Goal: Task Accomplishment & Management: Use online tool/utility

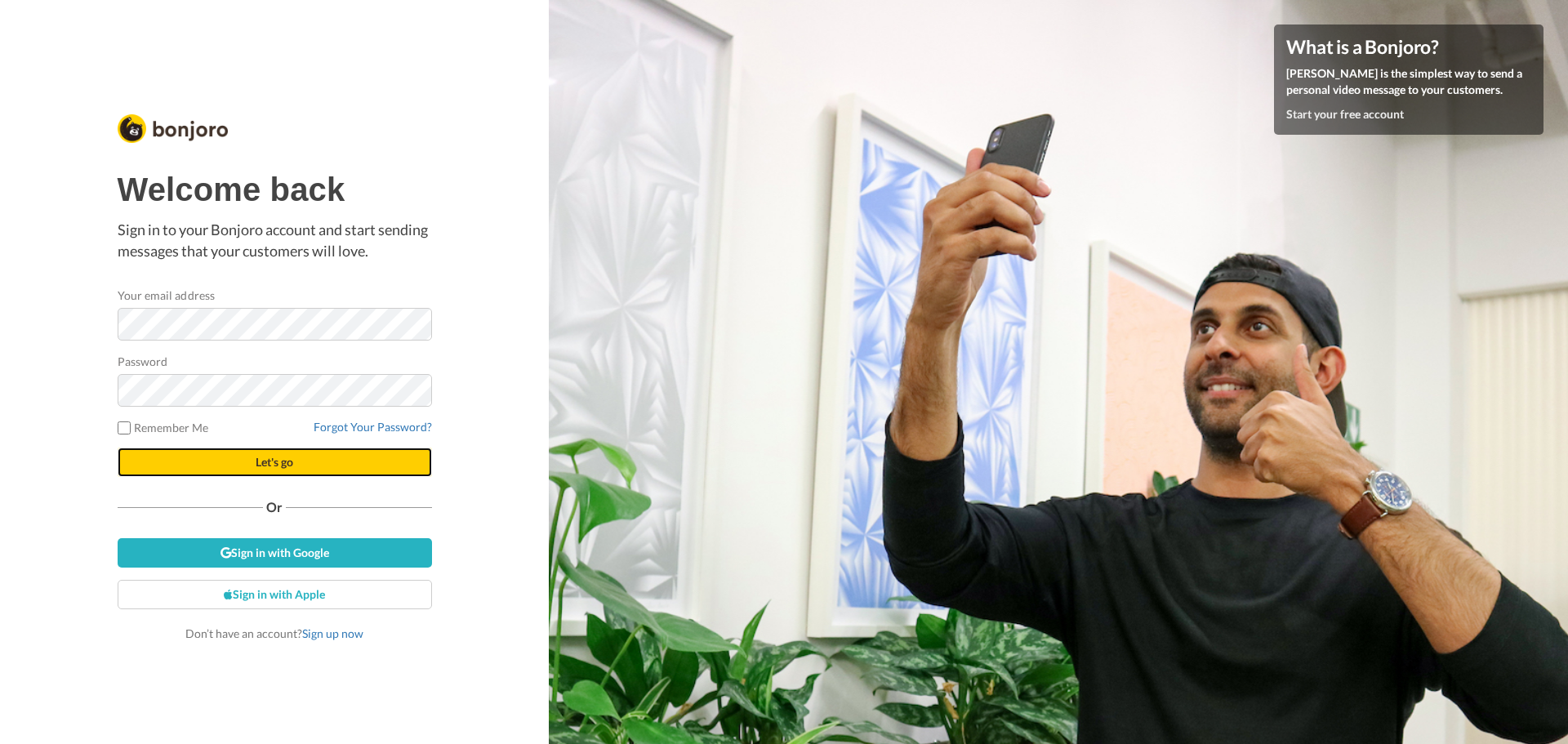
click at [268, 451] on button "Let's go" at bounding box center [275, 461] width 315 height 29
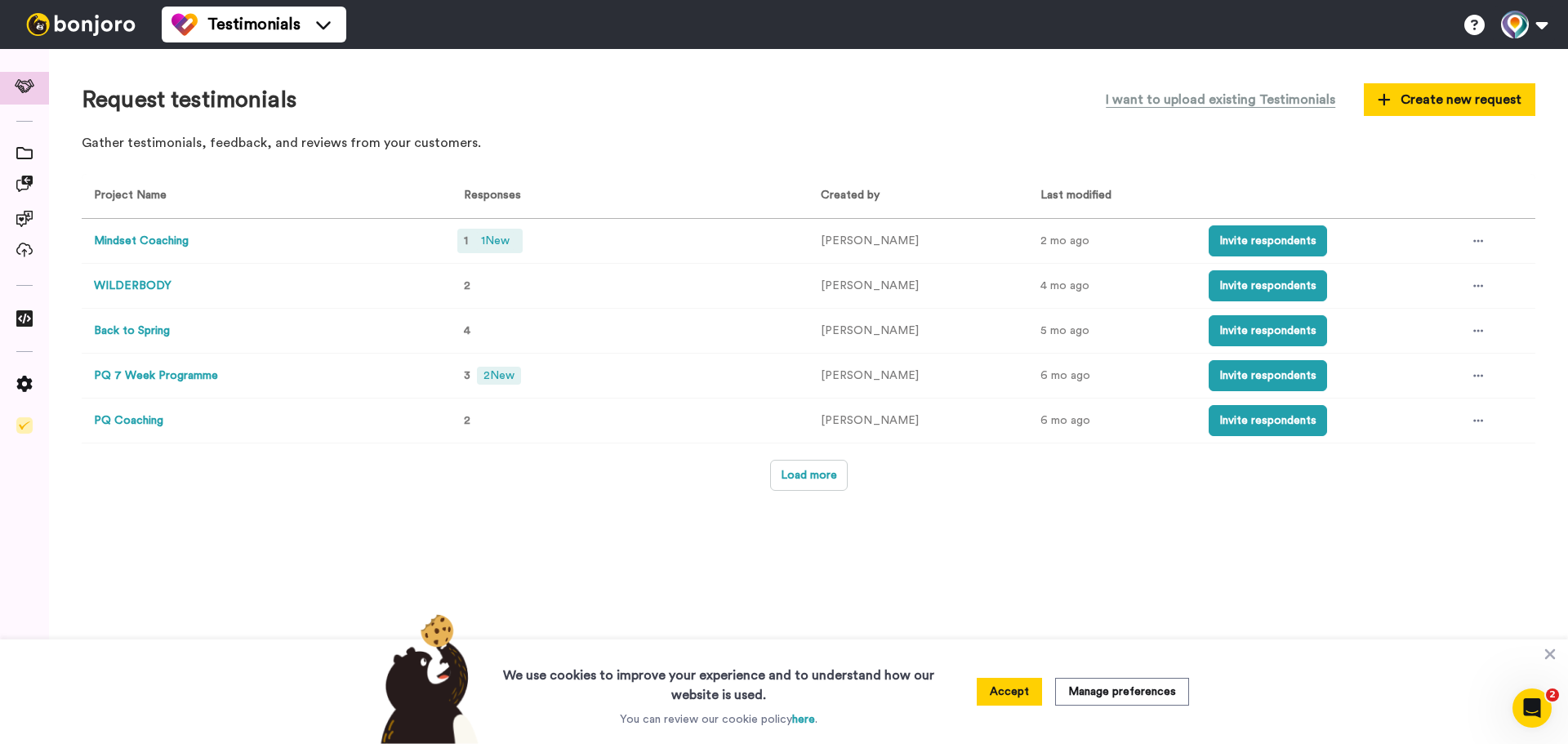
click at [482, 245] on span "1 New" at bounding box center [495, 241] width 42 height 18
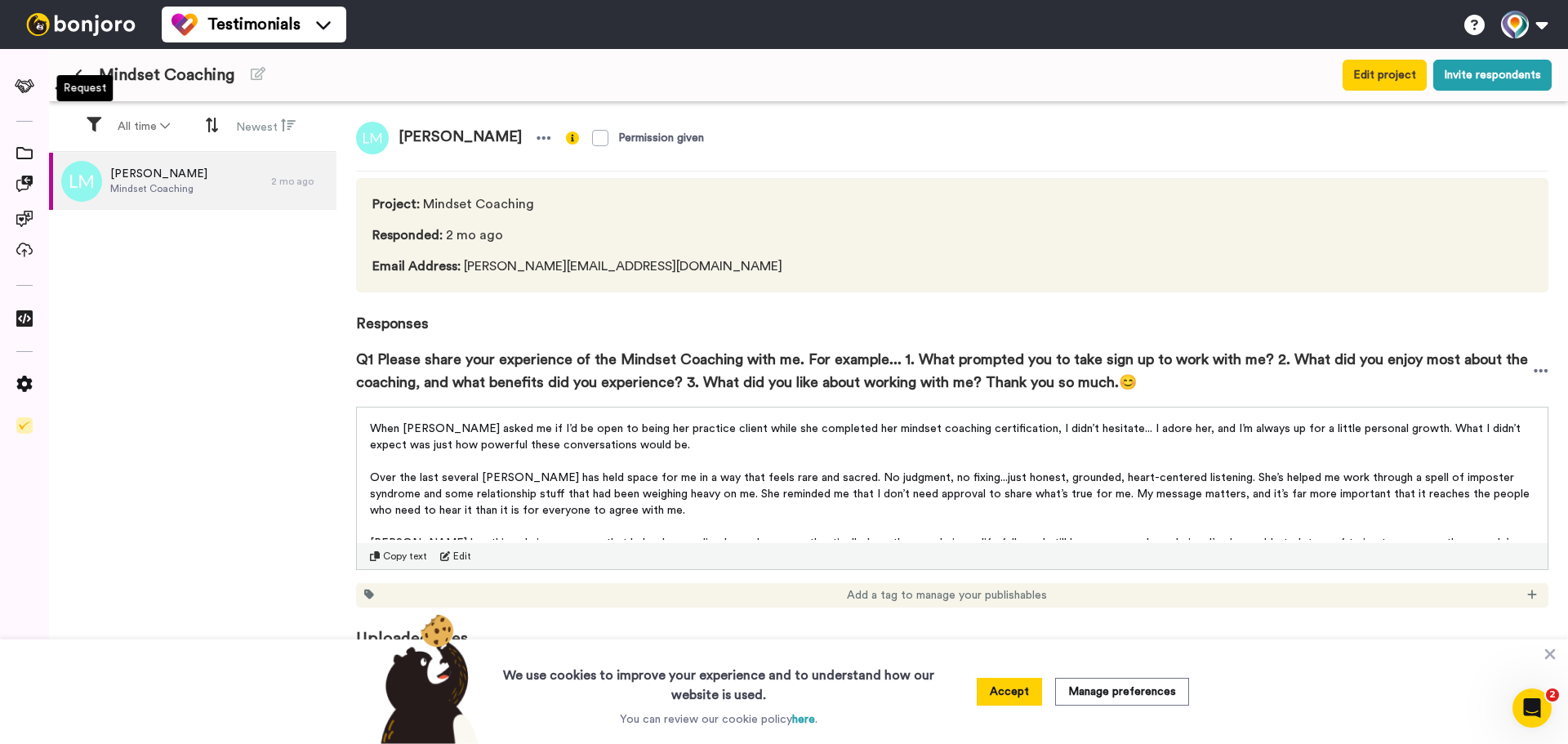
click at [76, 78] on div "Request" at bounding box center [84, 88] width 56 height 26
click at [83, 69] on button at bounding box center [78, 75] width 27 height 29
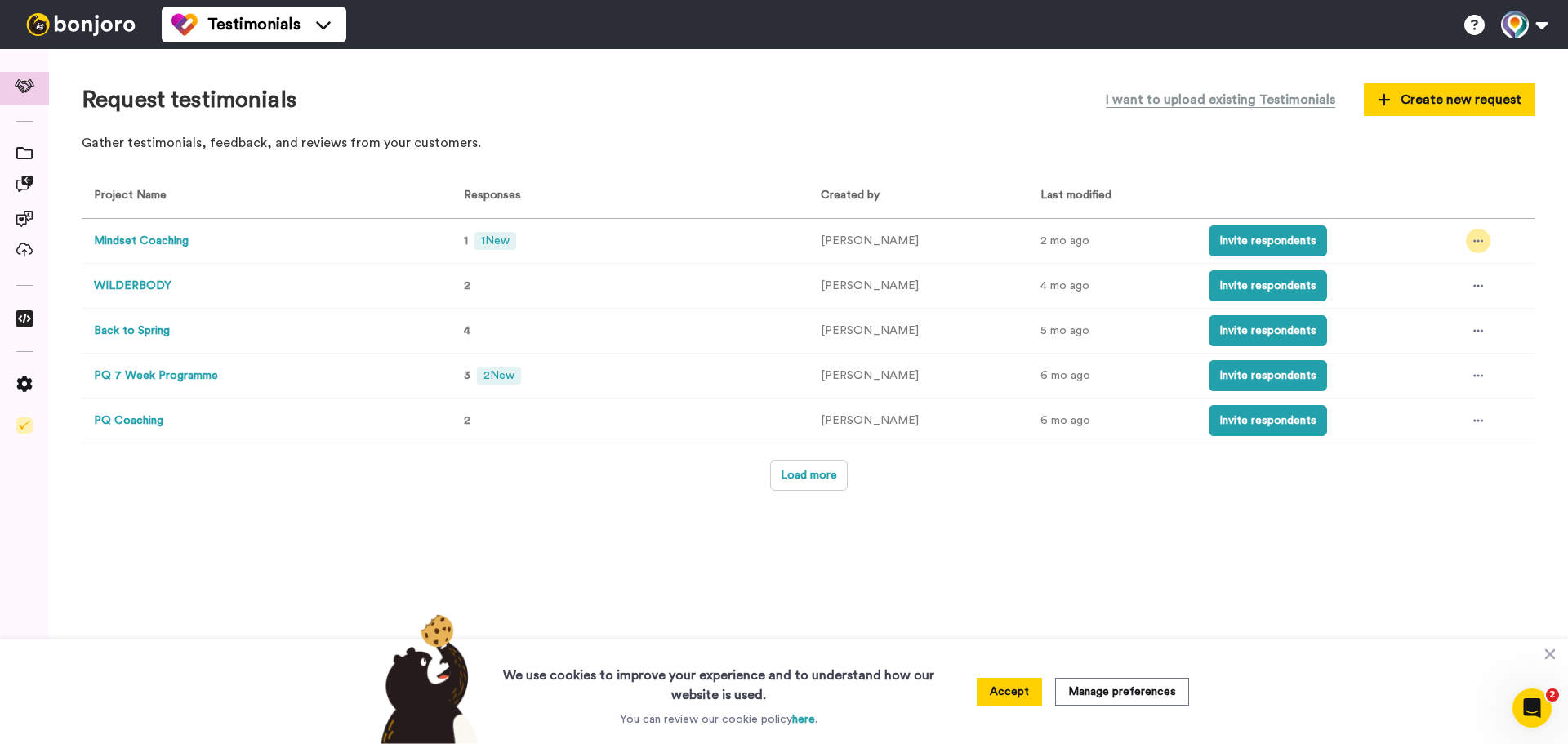
click at [1474, 242] on icon at bounding box center [1478, 241] width 10 height 3
click at [1416, 363] on span "Edit project" at bounding box center [1436, 360] width 63 height 12
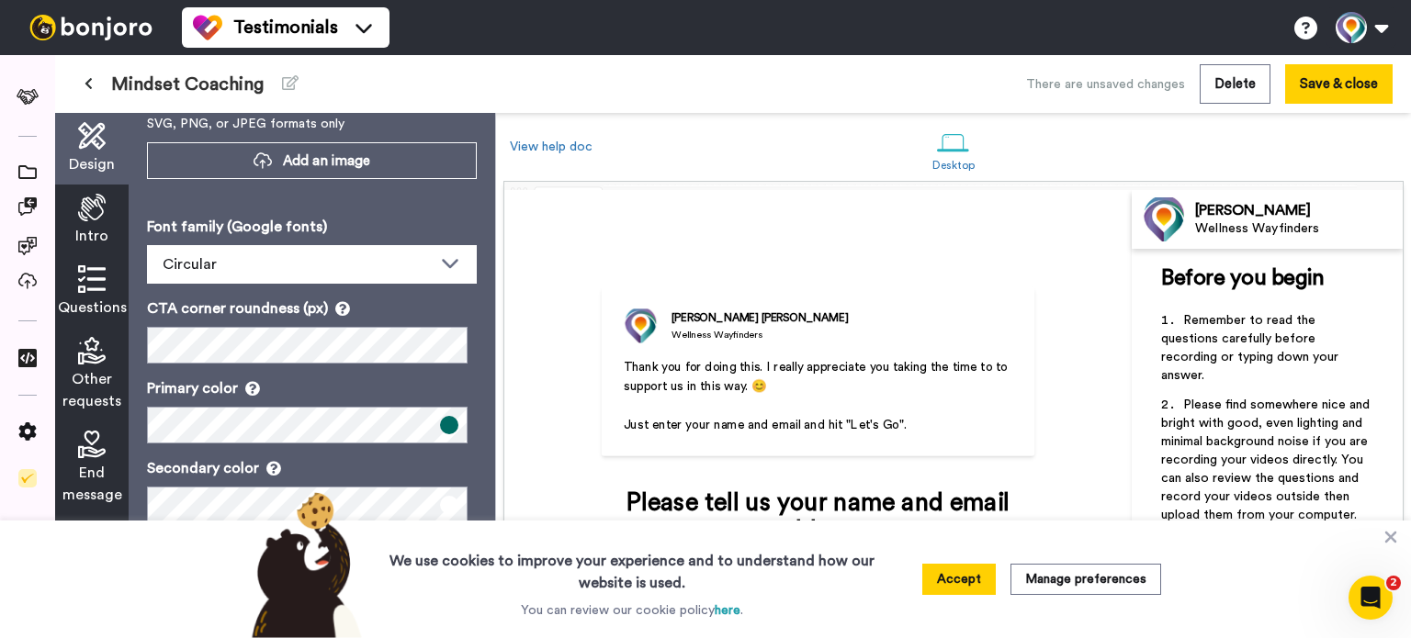
scroll to position [245, 0]
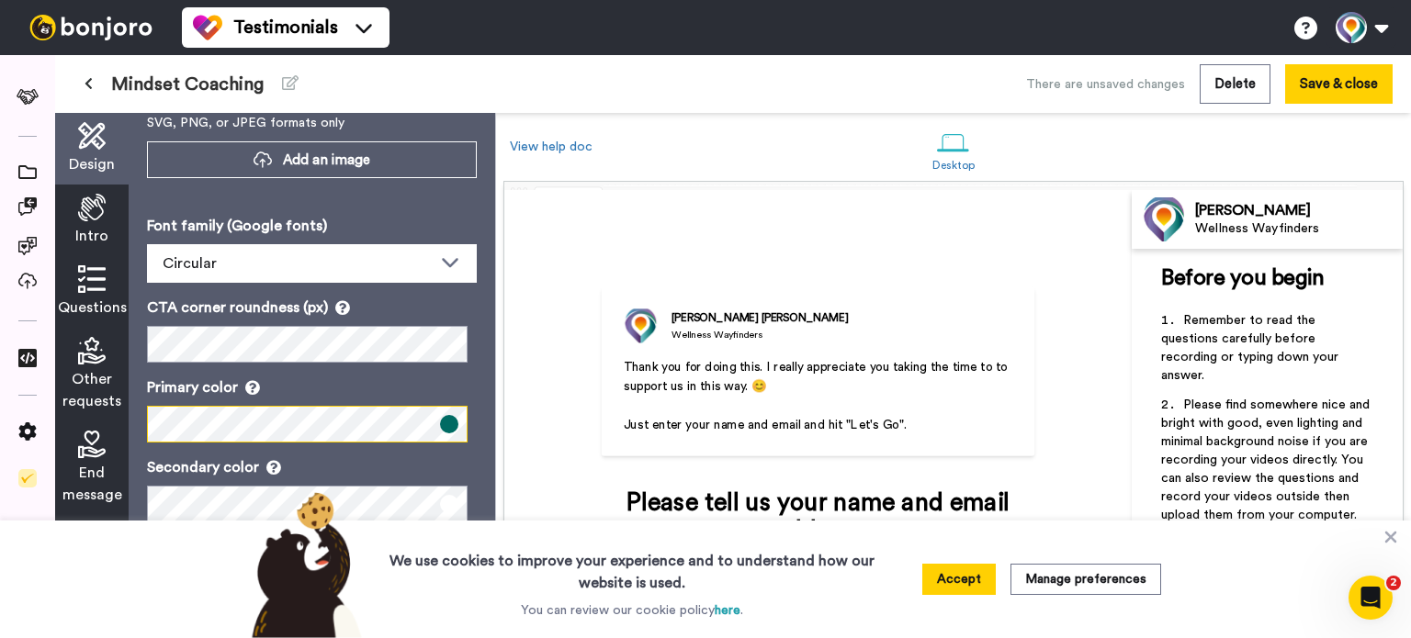
click at [146, 422] on div "Design Add your company logo SVG, PNG, or JPEG formats only Add an image Add a …" at bounding box center [312, 375] width 366 height 525
click at [981, 579] on button "Accept" at bounding box center [958, 579] width 73 height 31
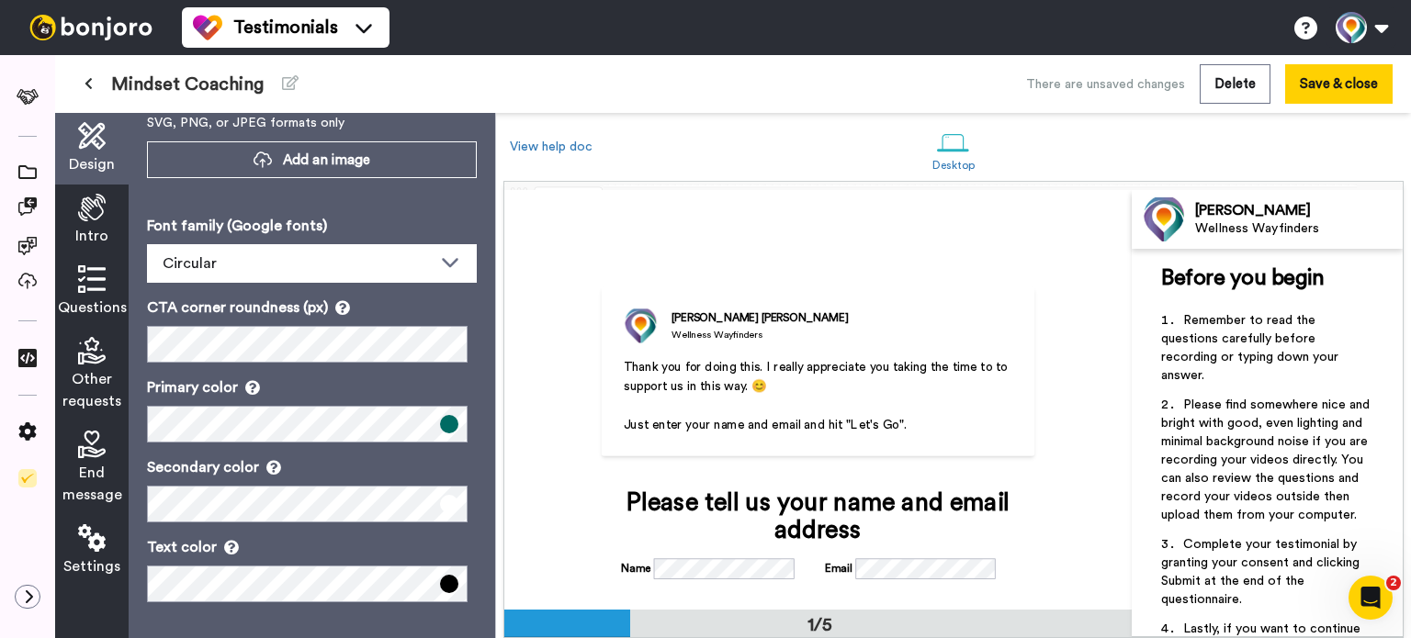
click at [91, 202] on icon at bounding box center [92, 208] width 28 height 28
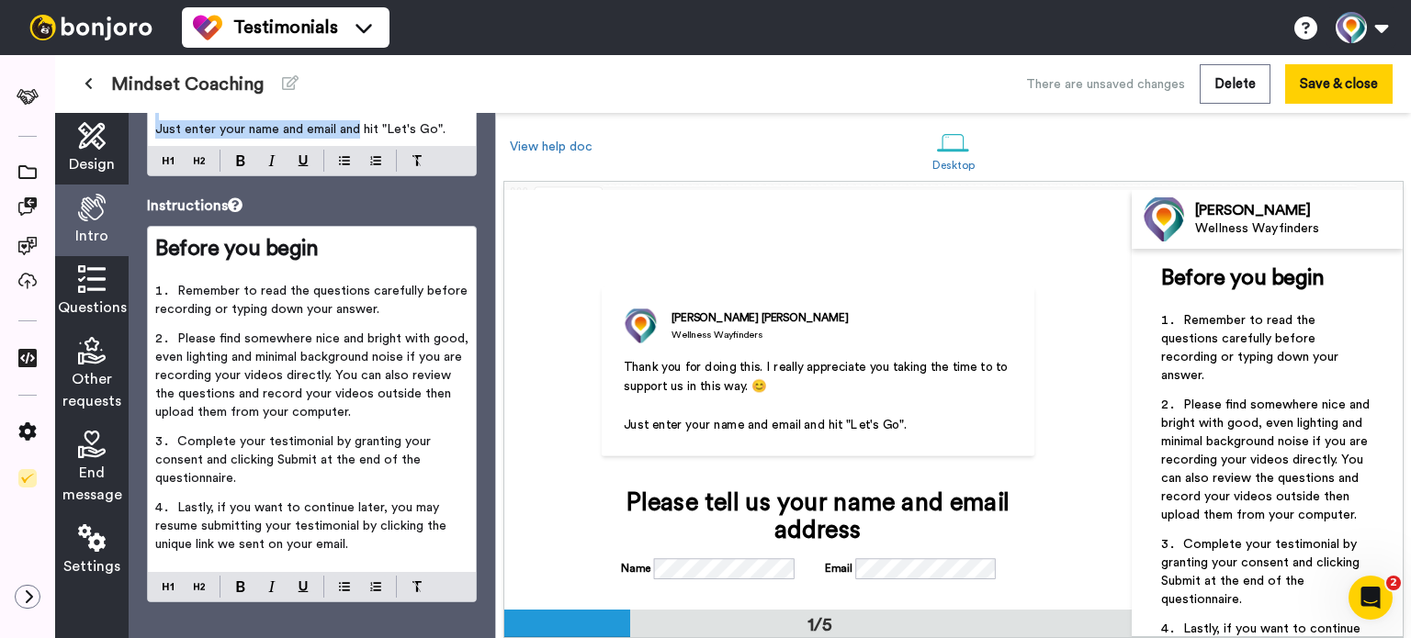
scroll to position [152, 0]
drag, startPoint x: 158, startPoint y: 220, endPoint x: 453, endPoint y: 179, distance: 297.7
click at [453, 179] on div "Intro Welcome message Thank you for doing this. I really appreciate you taking …" at bounding box center [312, 375] width 366 height 525
copy div "Thank you for doing this. I really appreciate you taking the time to to support…"
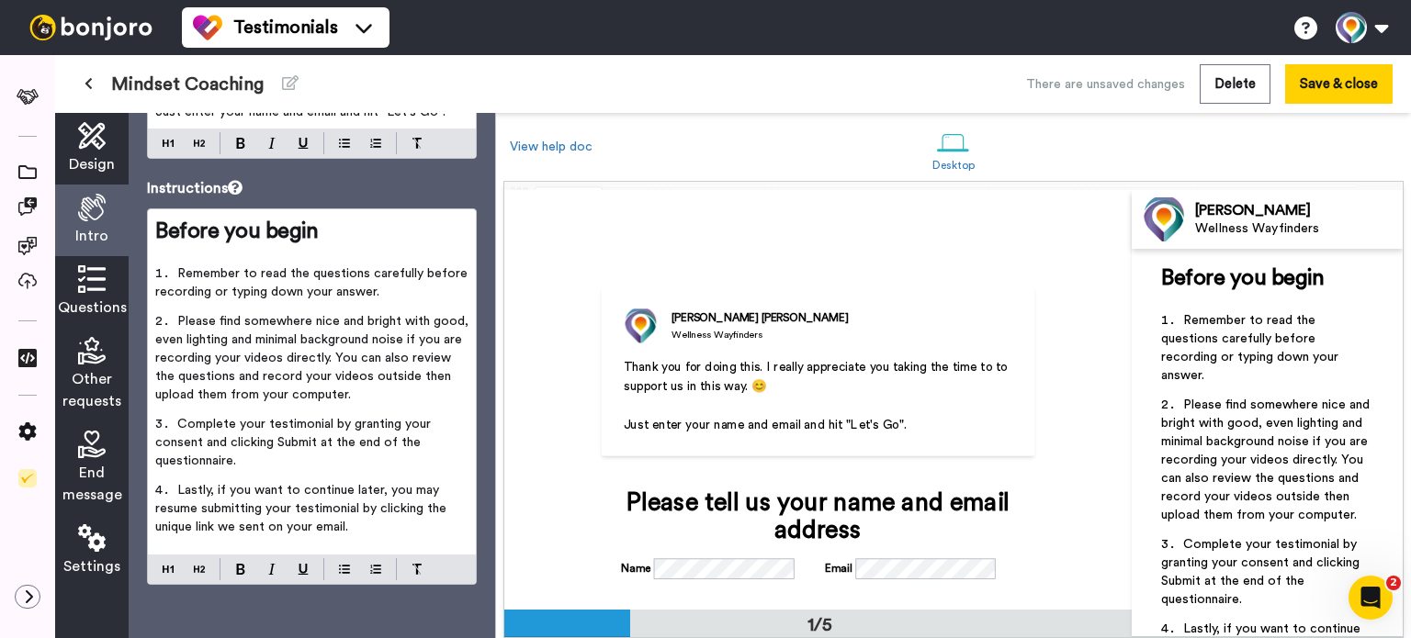
click at [85, 277] on icon at bounding box center [92, 279] width 28 height 28
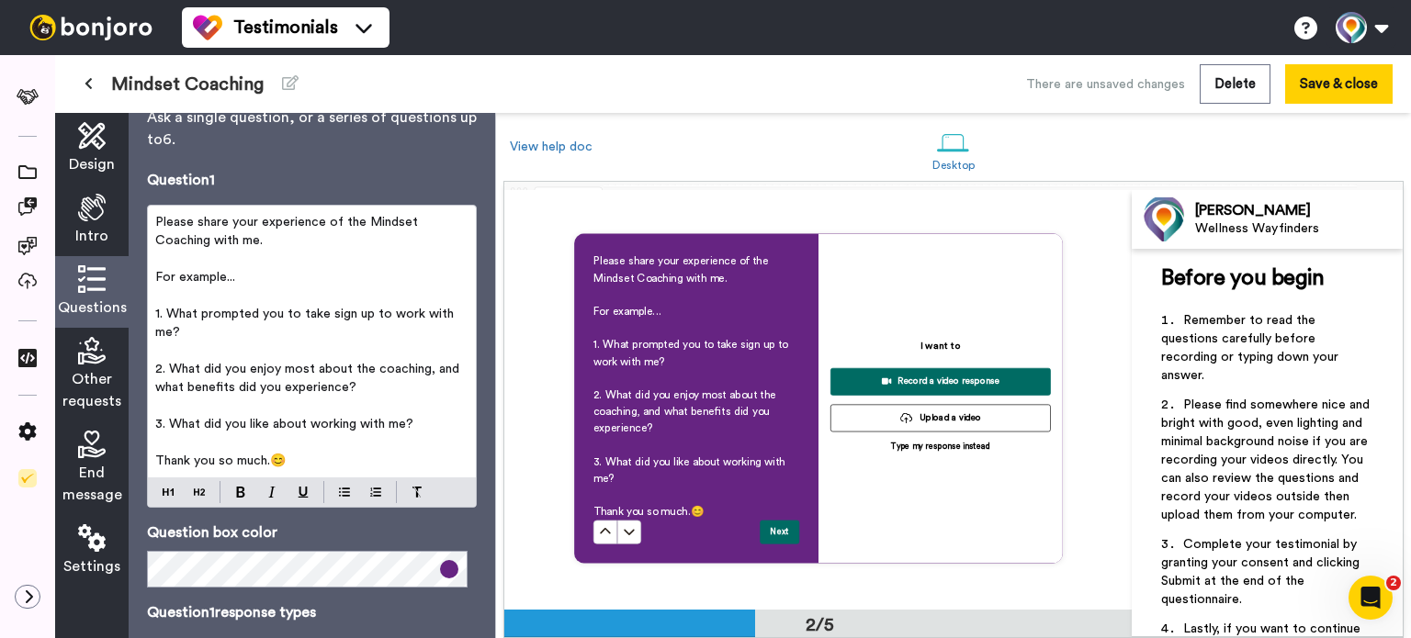
scroll to position [152, 0]
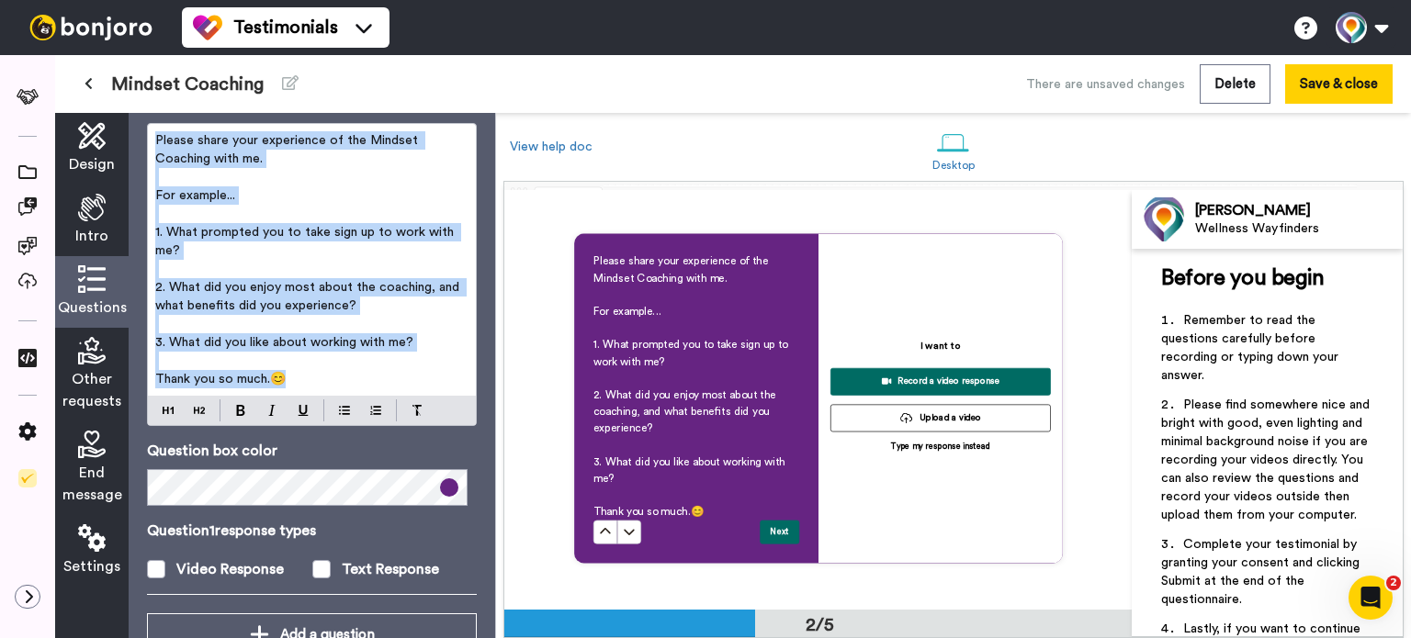
drag, startPoint x: 326, startPoint y: 374, endPoint x: 145, endPoint y: 128, distance: 305.5
click at [145, 128] on div "Questions Ask a single question, or a series of questions up to 6 . Question 1 …" at bounding box center [312, 375] width 366 height 525
copy div "Please share your experience of the Mindset Coaching with me. ﻿ For example... …"
click at [322, 238] on p "1. What prompted you to take sign up to work with me?" at bounding box center [311, 241] width 313 height 37
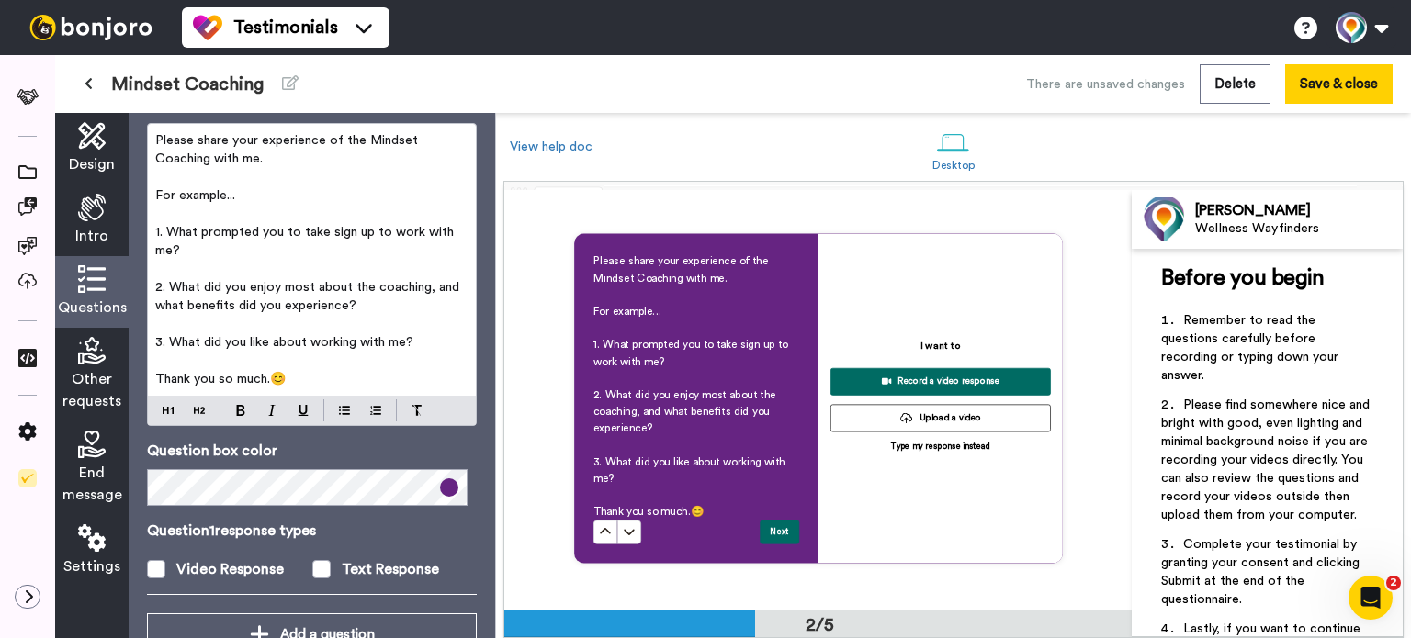
click at [330, 229] on span "1. What prompted you to take sign up to work with me?" at bounding box center [306, 241] width 302 height 31
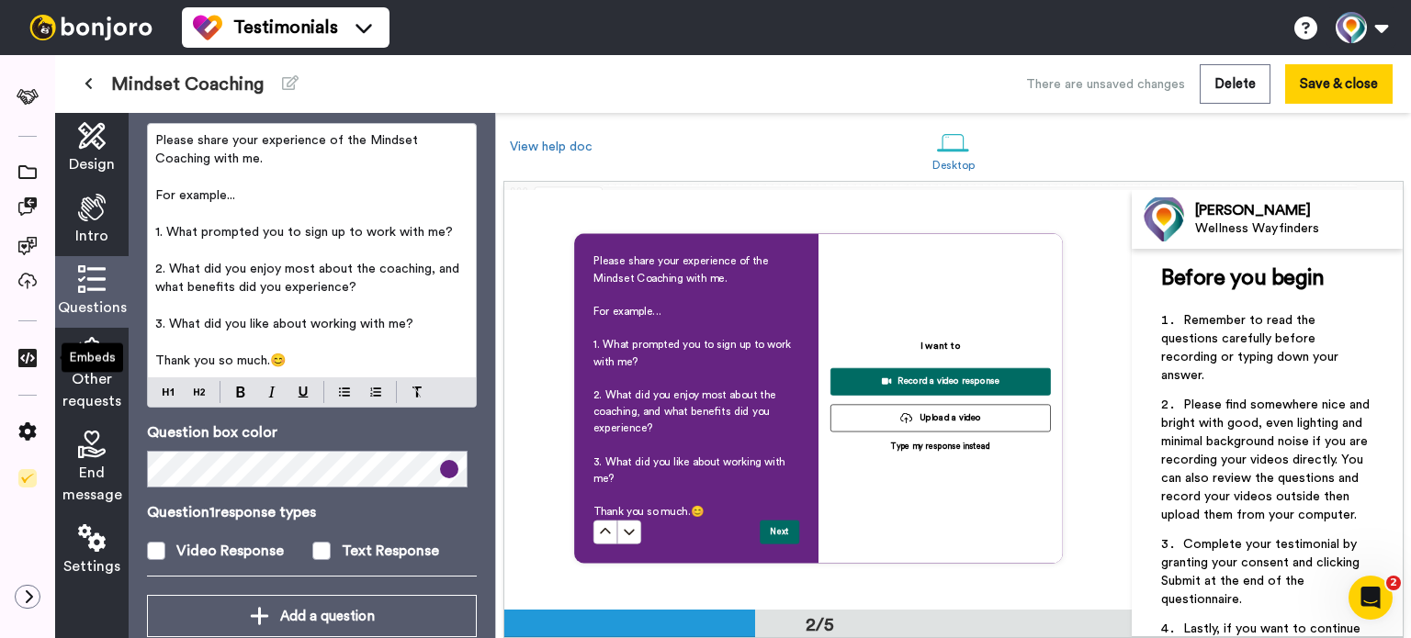
drag, startPoint x: 55, startPoint y: 355, endPoint x: 95, endPoint y: 365, distance: 40.5
click at [95, 365] on div "Embeds" at bounding box center [93, 358] width 62 height 29
click at [96, 397] on span "Other requests" at bounding box center [91, 390] width 59 height 44
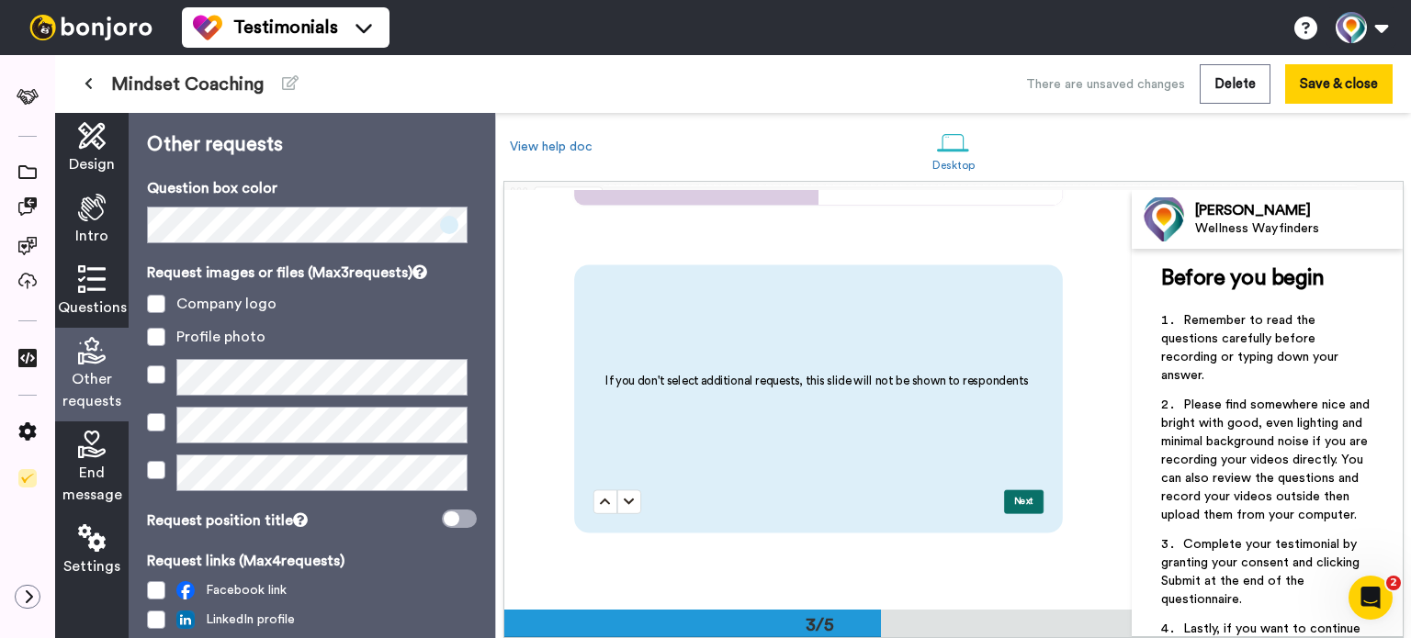
scroll to position [841, 0]
click at [101, 472] on span "End message" at bounding box center [92, 484] width 60 height 44
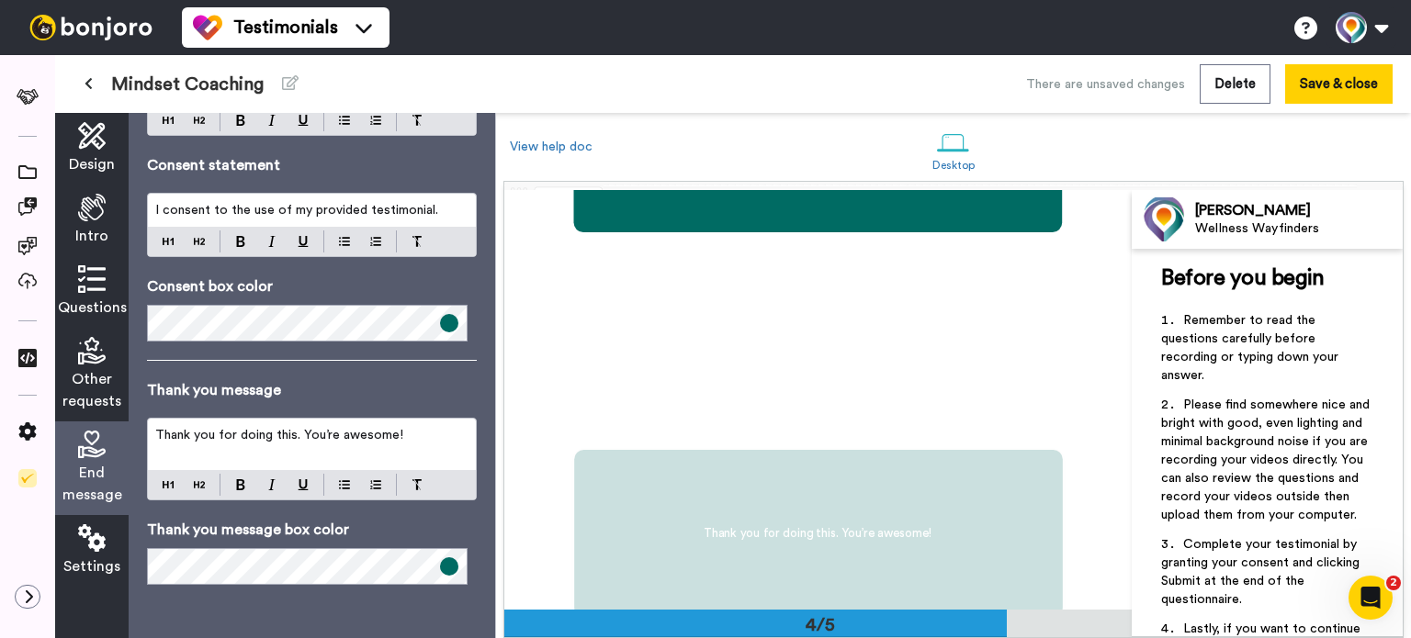
scroll to position [1683, 0]
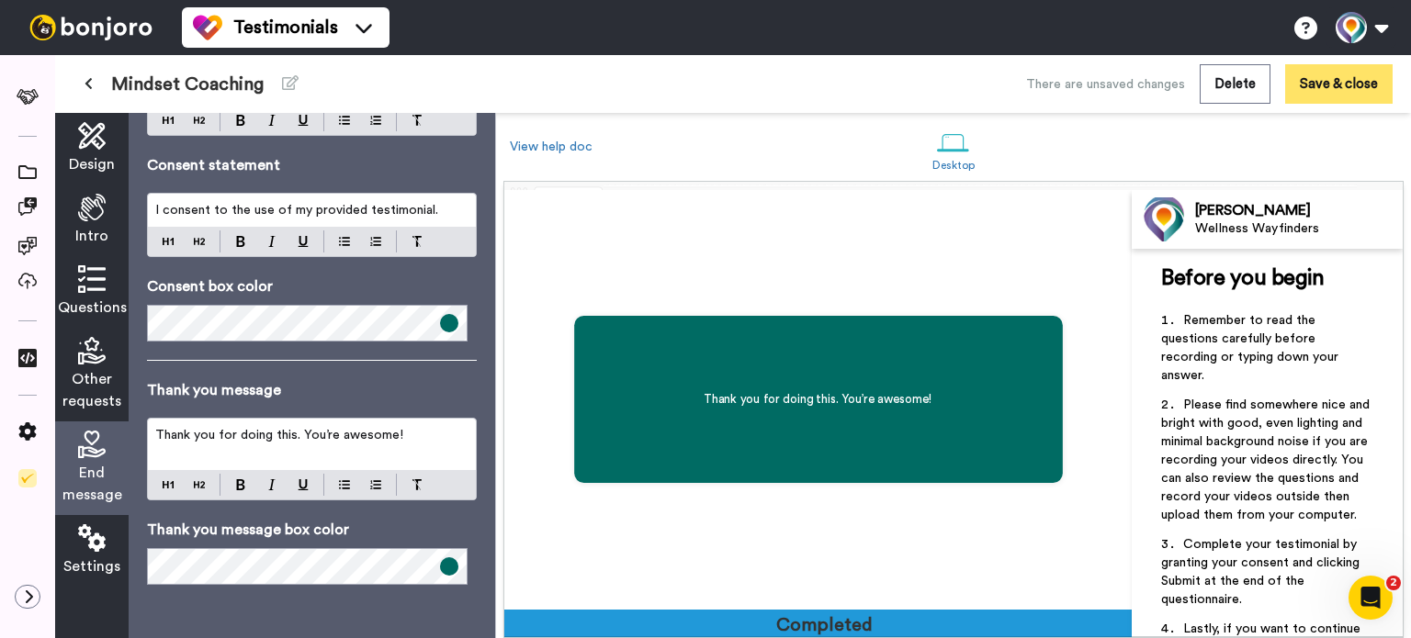
click at [1352, 79] on button "Save & close" at bounding box center [1338, 83] width 107 height 39
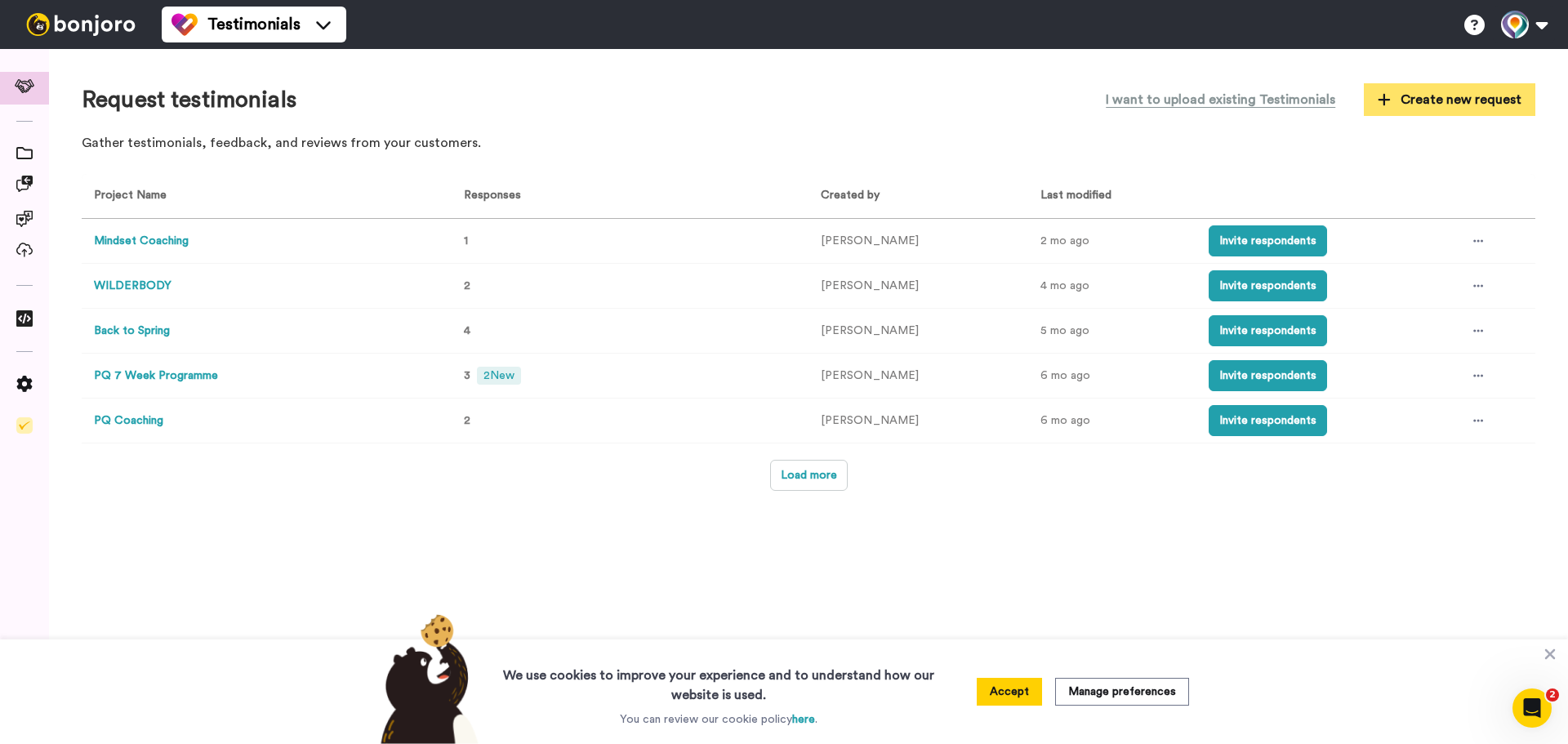
click at [1467, 98] on span "Create new request" at bounding box center [1450, 100] width 144 height 20
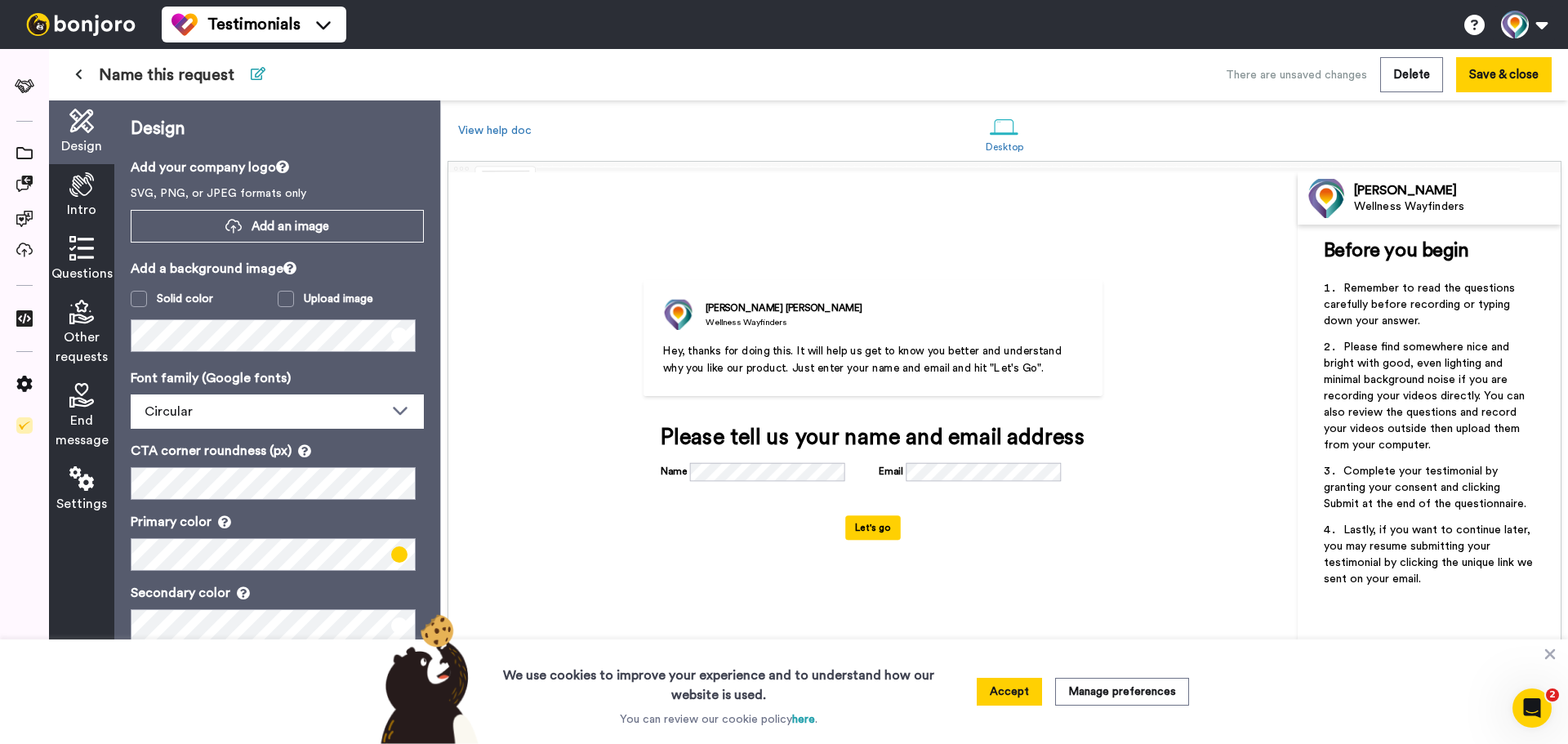
click at [260, 75] on icon at bounding box center [258, 73] width 15 height 13
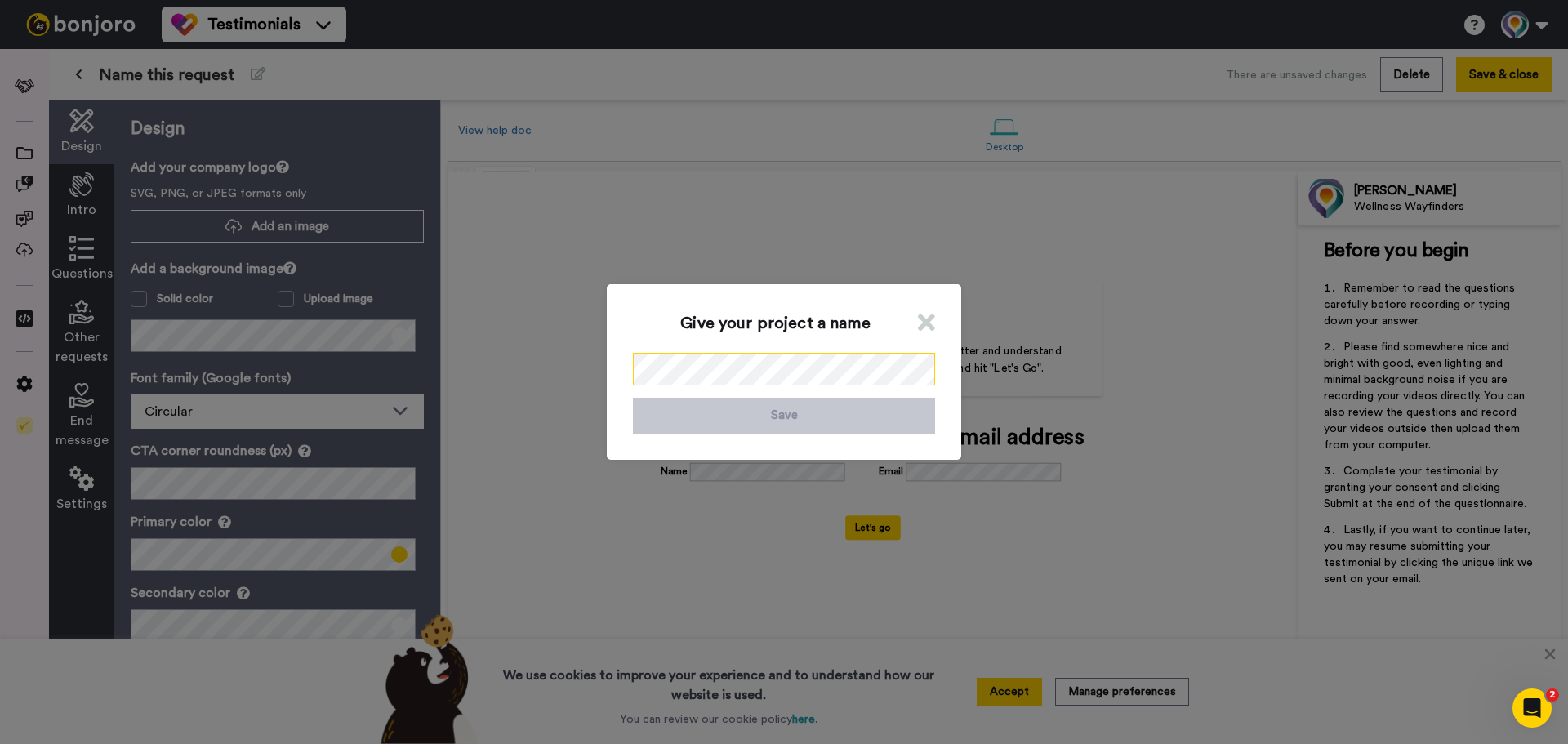
click at [621, 365] on div "Give your project a name Save" at bounding box center [783, 372] width 355 height 175
click at [898, 414] on button "Save" at bounding box center [784, 414] width 302 height 35
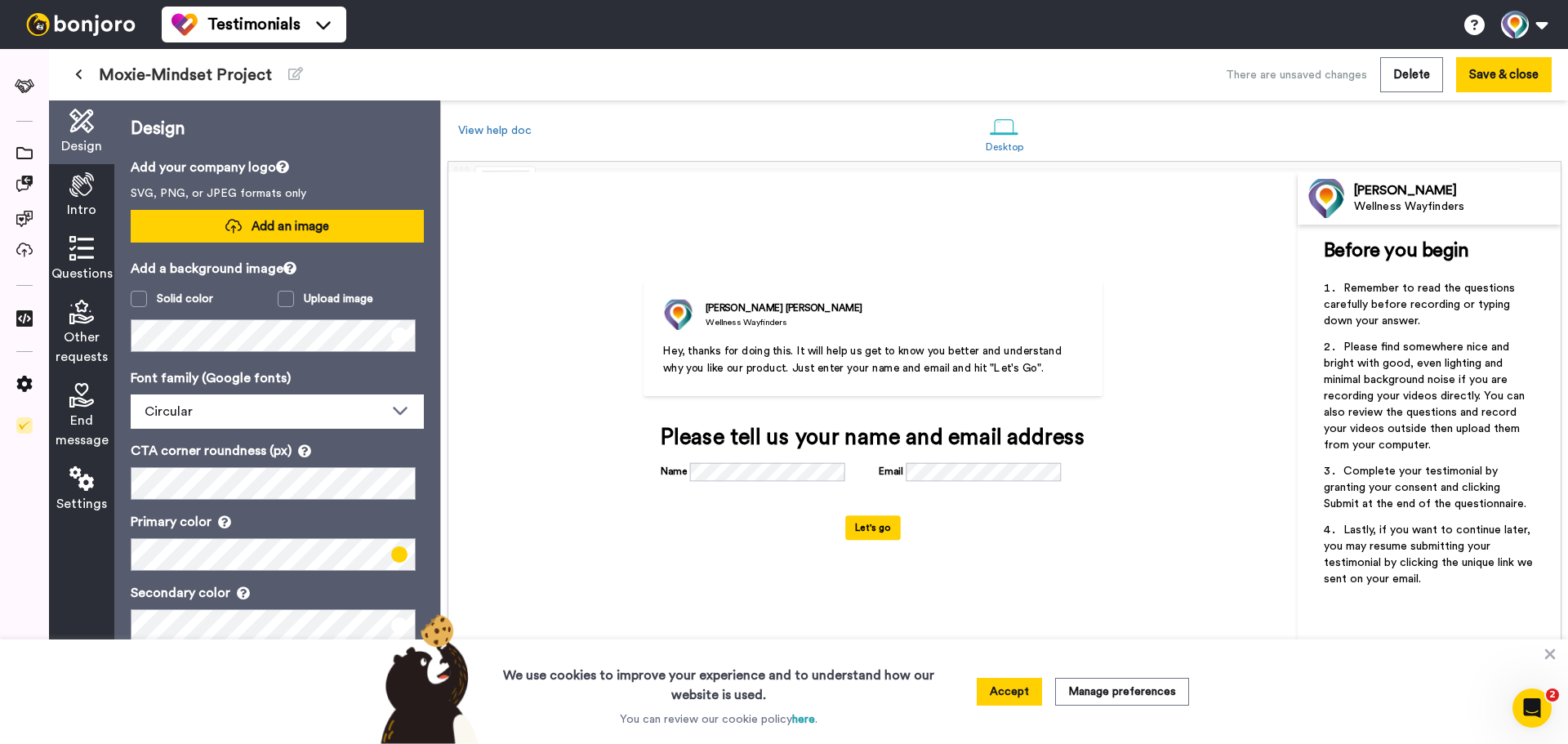
click at [255, 229] on span "Add an image" at bounding box center [290, 226] width 77 height 17
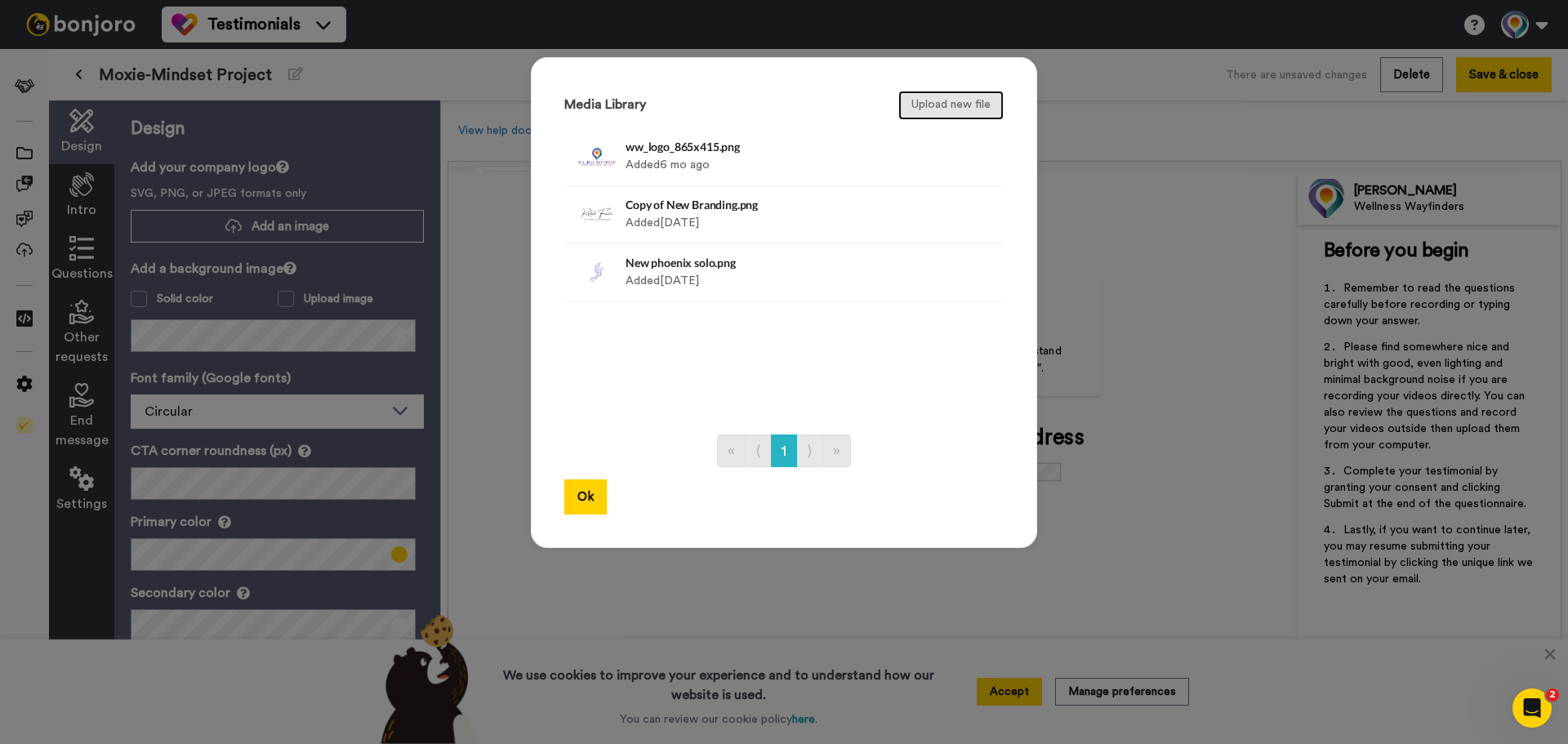
click at [937, 110] on button "Upload new file" at bounding box center [950, 105] width 105 height 29
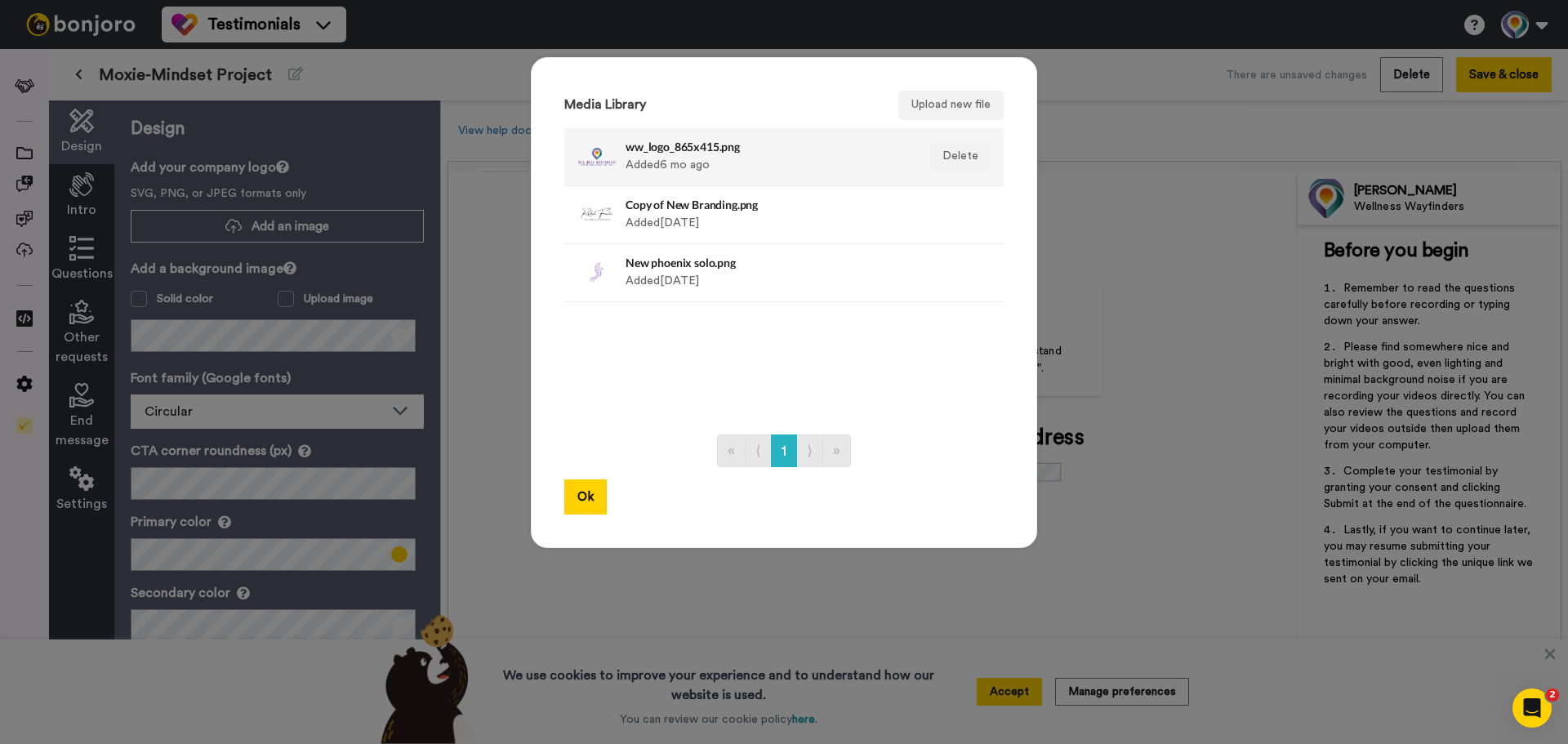
click at [608, 162] on div at bounding box center [596, 156] width 41 height 41
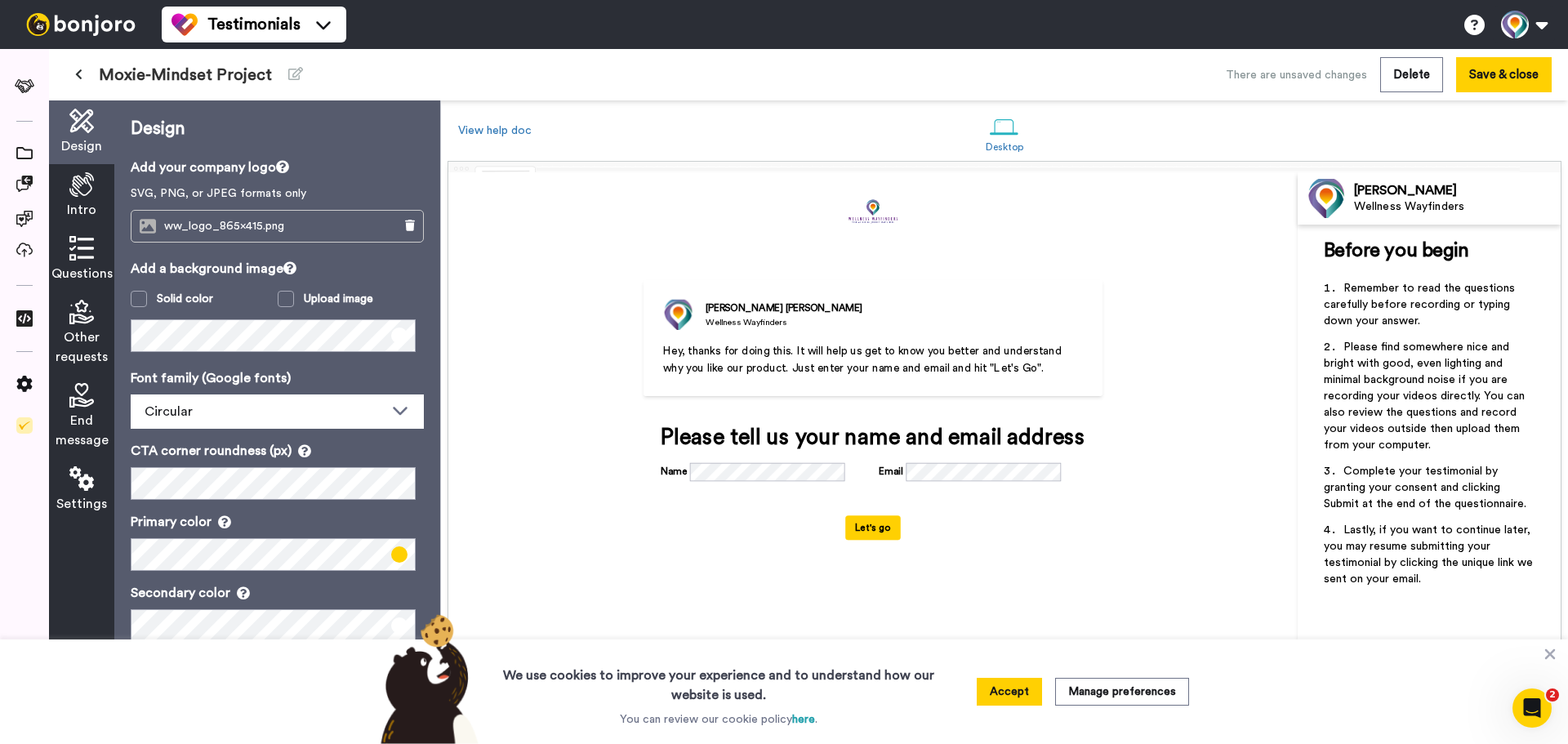
click at [680, 319] on img at bounding box center [678, 315] width 31 height 31
click at [196, 228] on span "ww_logo_865x415.png" at bounding box center [228, 227] width 128 height 14
click at [409, 226] on button at bounding box center [409, 226] width 26 height 31
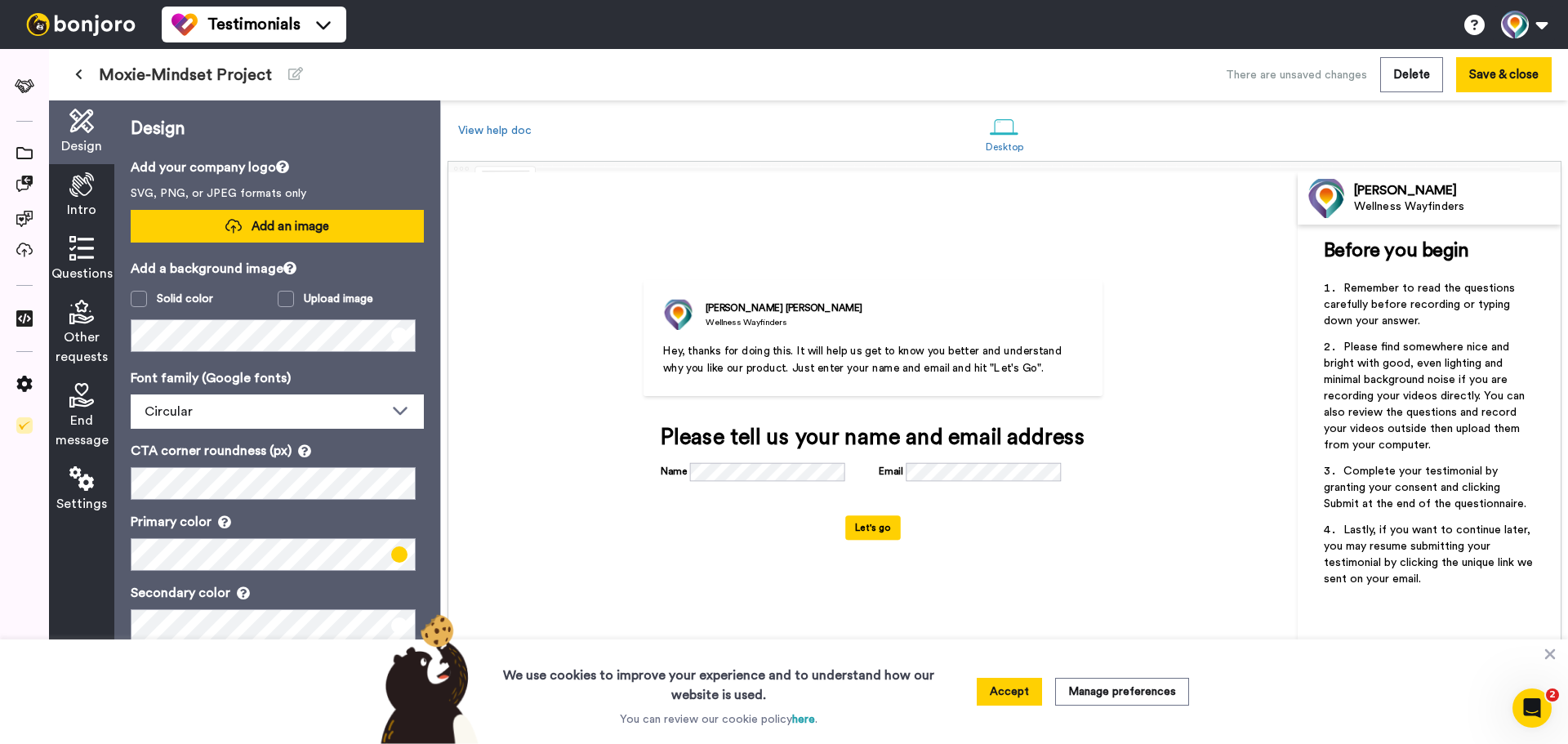
click at [252, 223] on span "Add an image" at bounding box center [290, 226] width 77 height 17
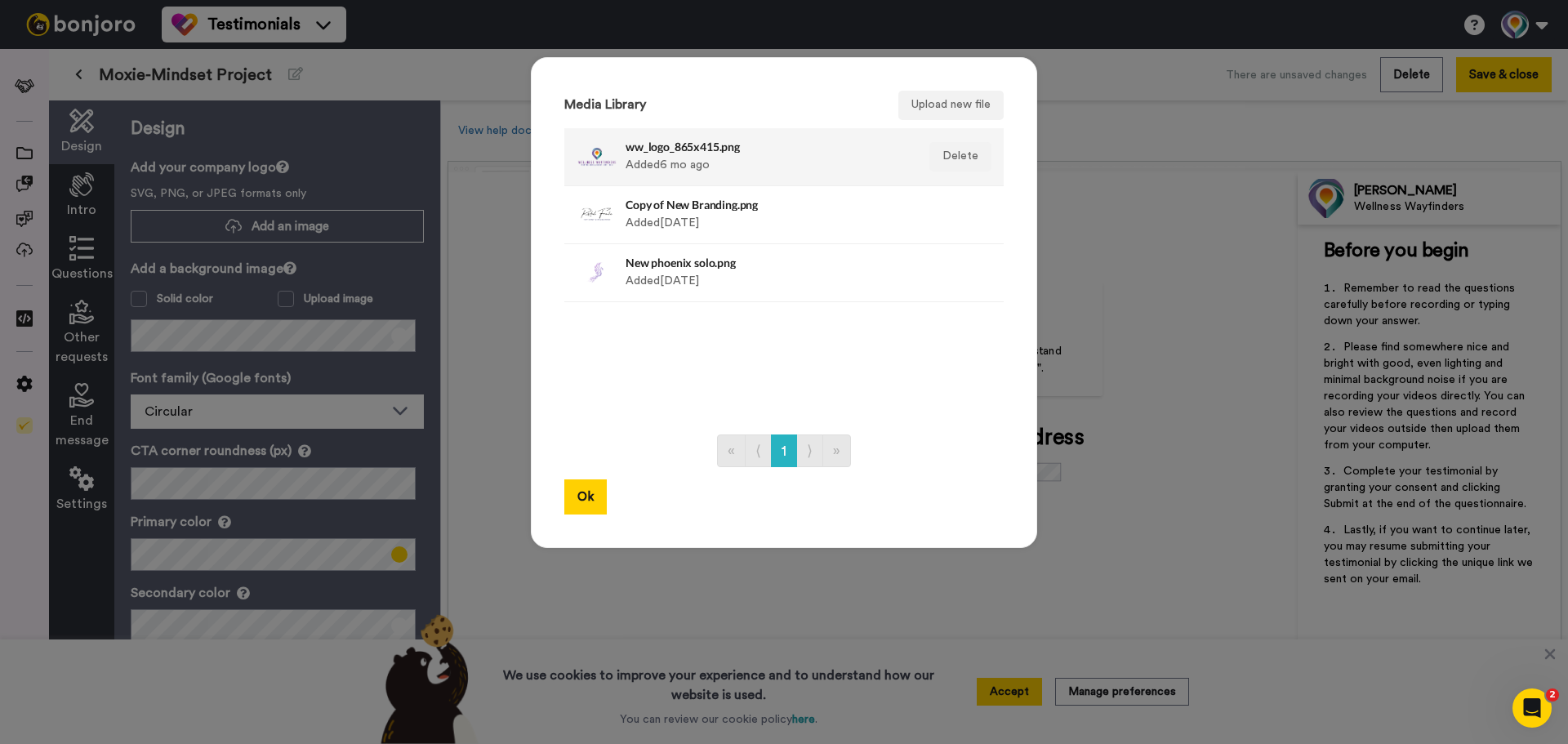
click at [630, 166] on div "ww_logo_865x415.png Added 6 mo ago" at bounding box center [766, 156] width 282 height 41
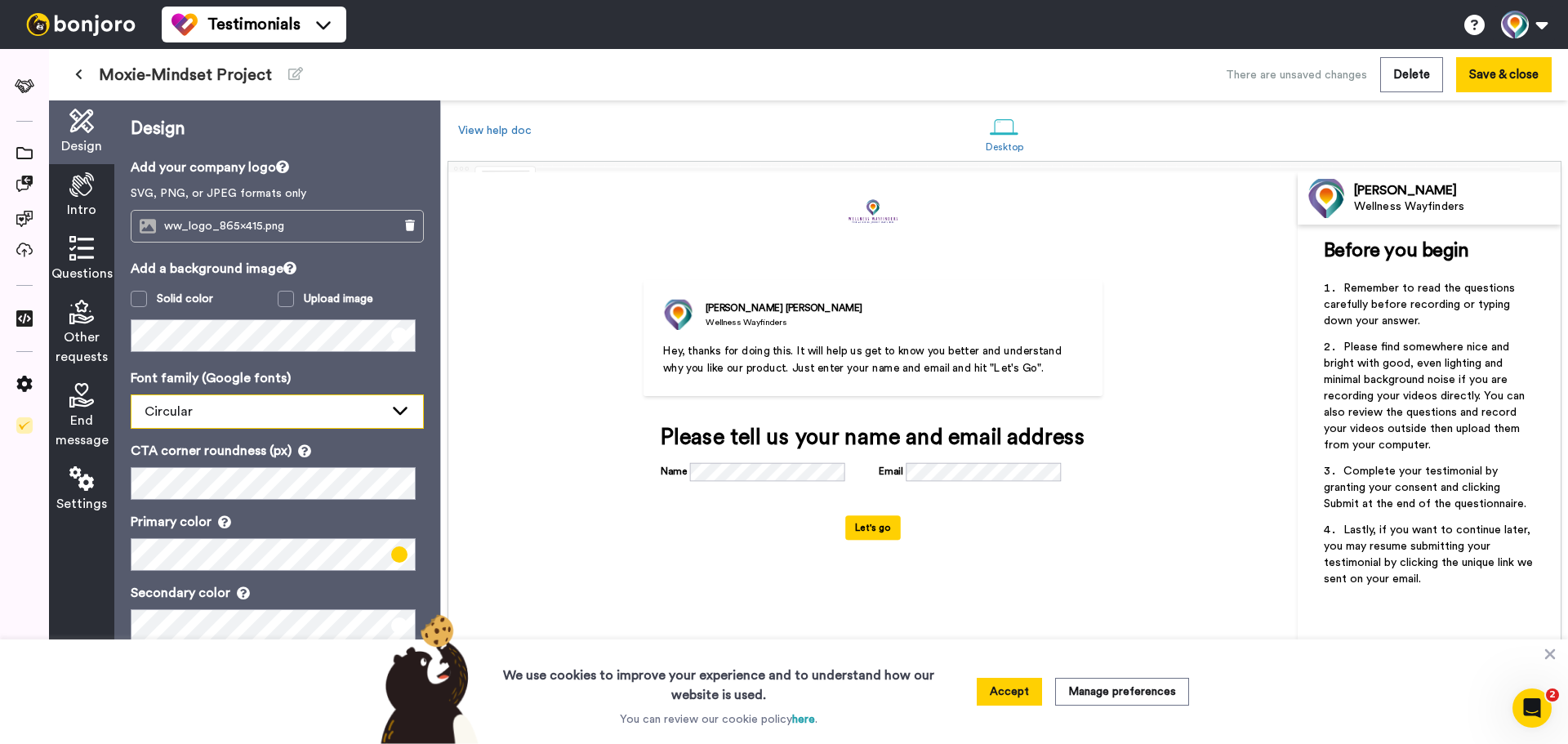
scroll to position [2, 0]
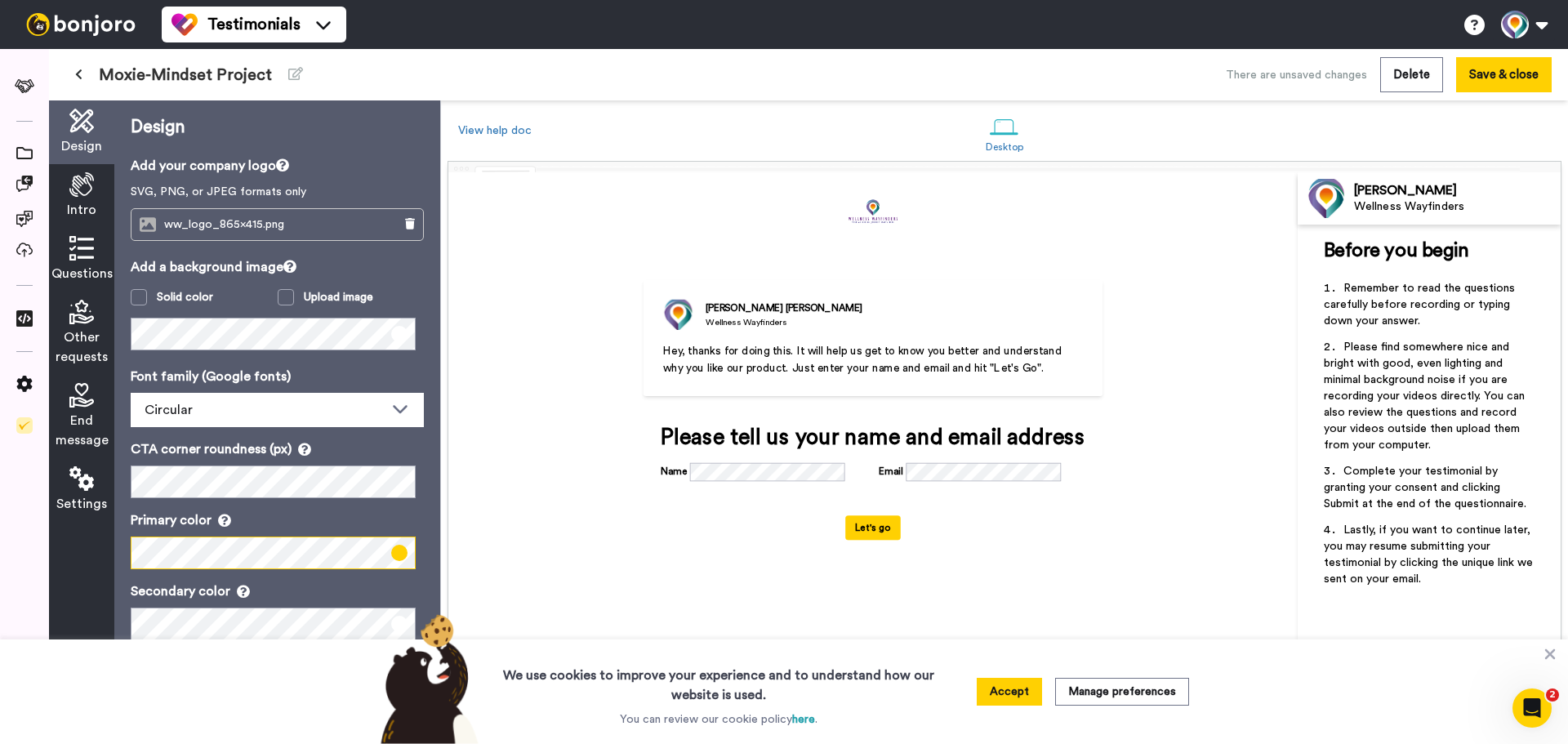
click at [122, 554] on div "Design Add your company logo SVG, PNG, or JPEG formats only ww_logo_865x415.png…" at bounding box center [277, 422] width 325 height 644
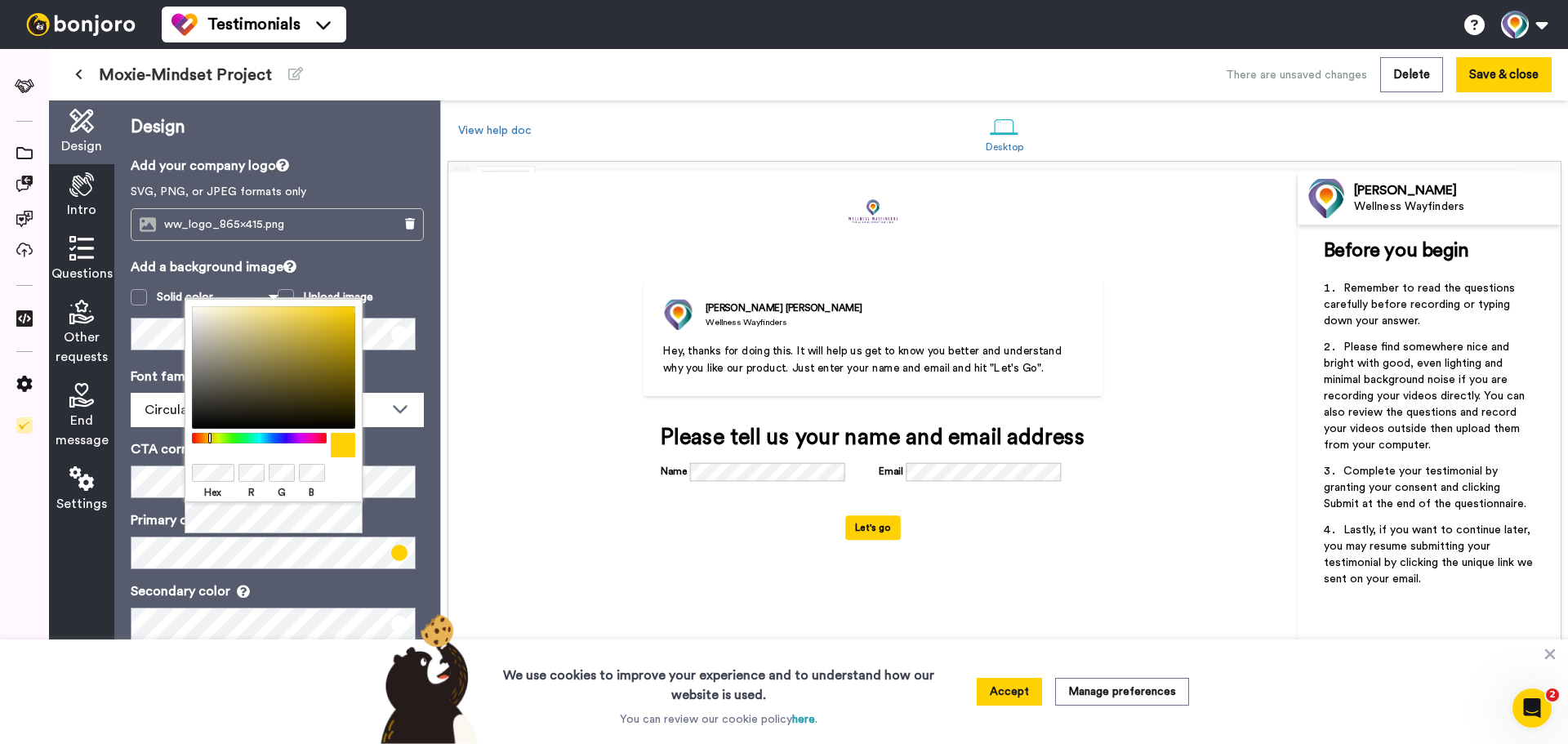
click at [215, 501] on div "Hex R G B" at bounding box center [274, 400] width 178 height 204
click at [222, 492] on label "Hex" at bounding box center [213, 492] width 43 height 15
click at [212, 492] on label "Hex" at bounding box center [213, 492] width 43 height 15
click at [339, 529] on div "Hex R G B" at bounding box center [274, 416] width 178 height 236
click at [348, 520] on div "Hex R G B" at bounding box center [274, 416] width 178 height 236
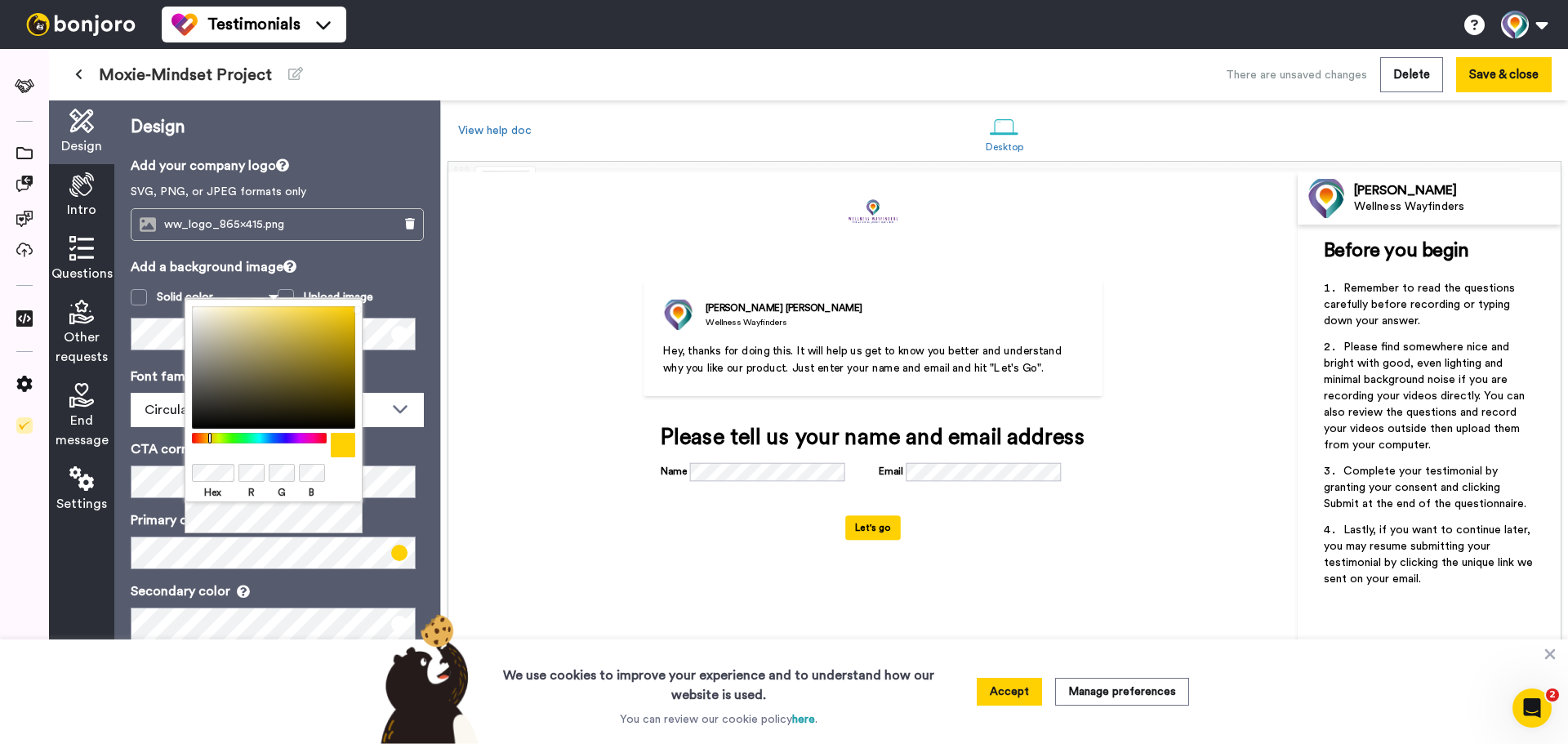
click at [209, 489] on label "Hex" at bounding box center [213, 492] width 43 height 15
click at [188, 473] on div "Hex R G B" at bounding box center [274, 400] width 178 height 204
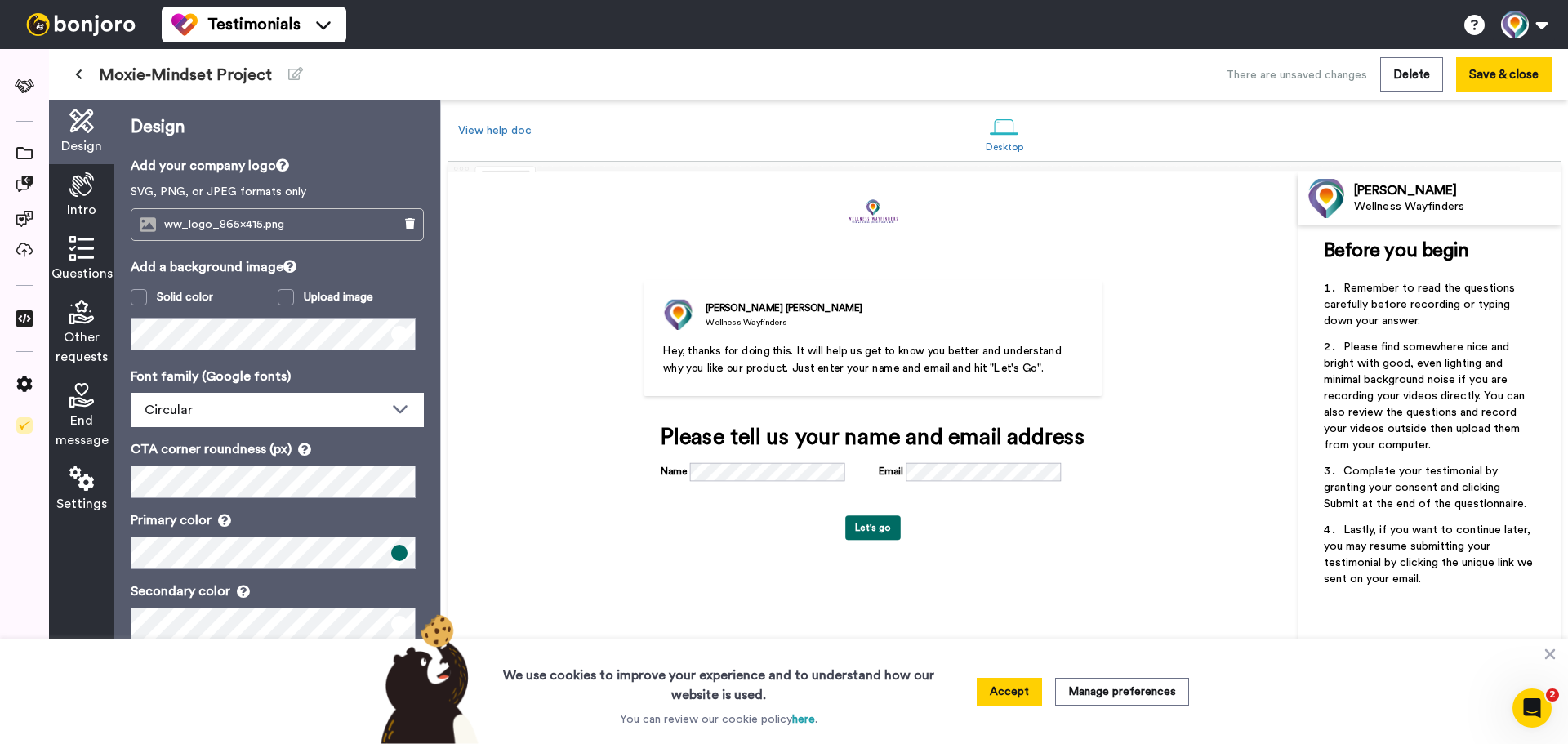
click at [364, 593] on p "Secondary color" at bounding box center [277, 591] width 293 height 20
click at [1024, 686] on button "Accept" at bounding box center [1009, 691] width 65 height 28
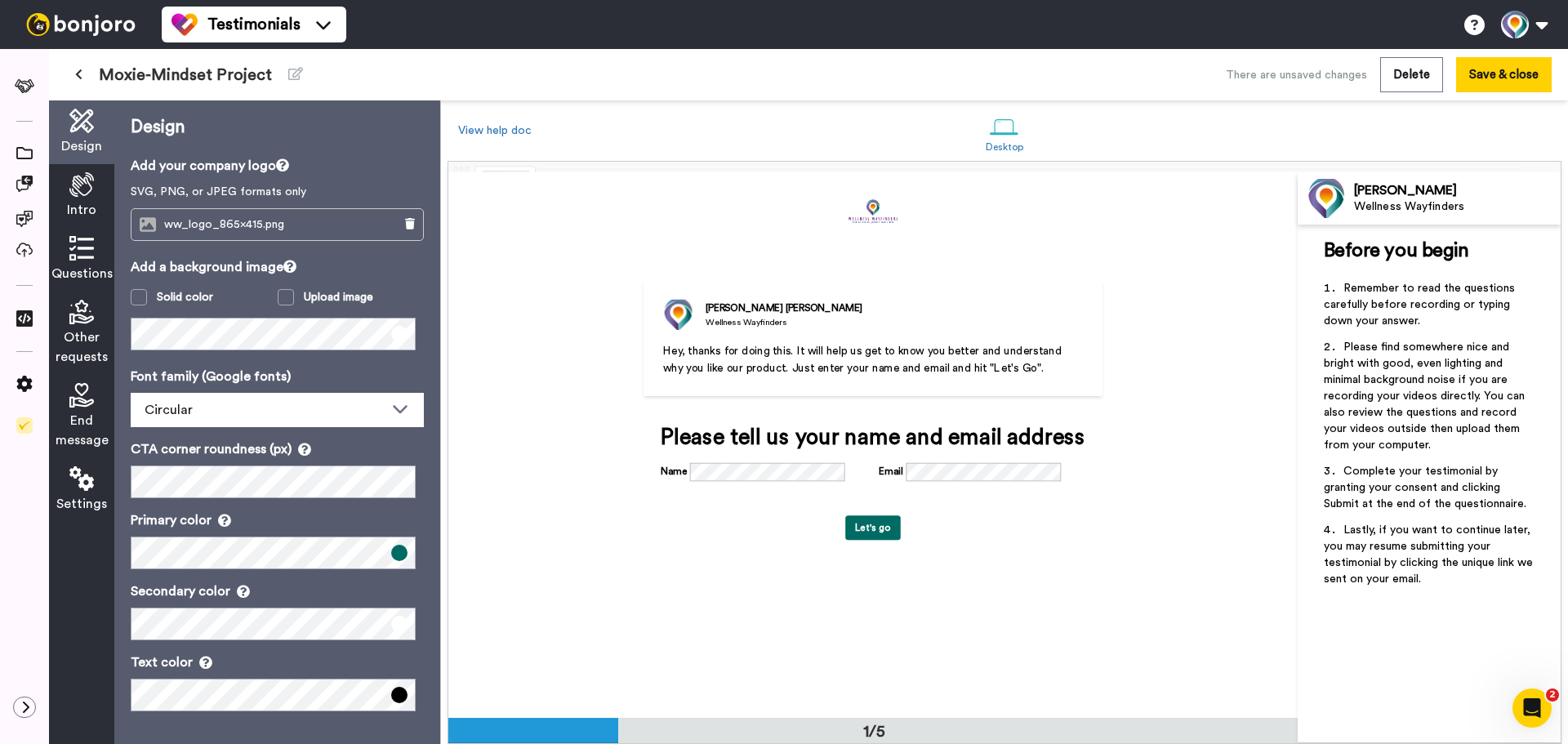
click at [76, 188] on icon at bounding box center [82, 185] width 25 height 25
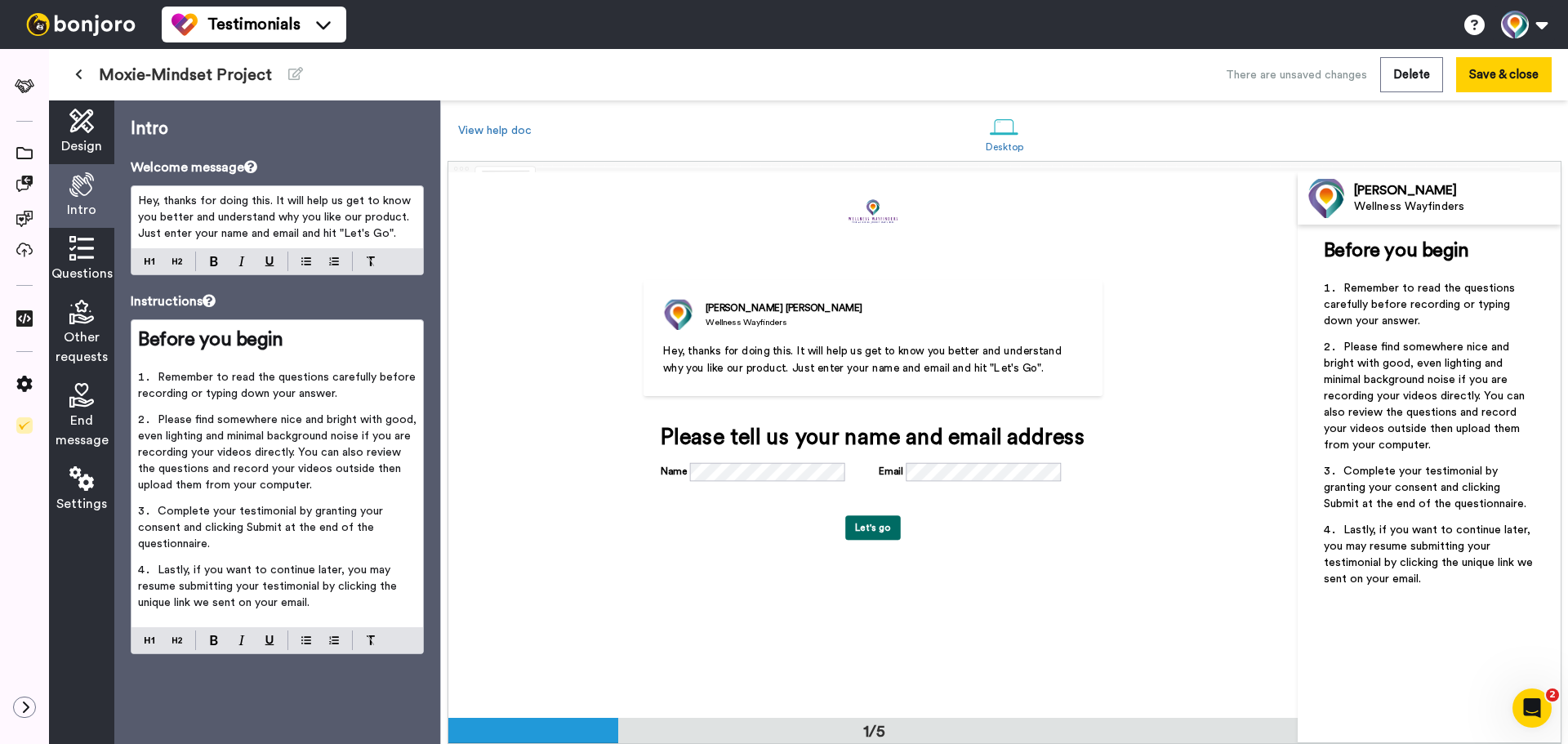
scroll to position [0, 0]
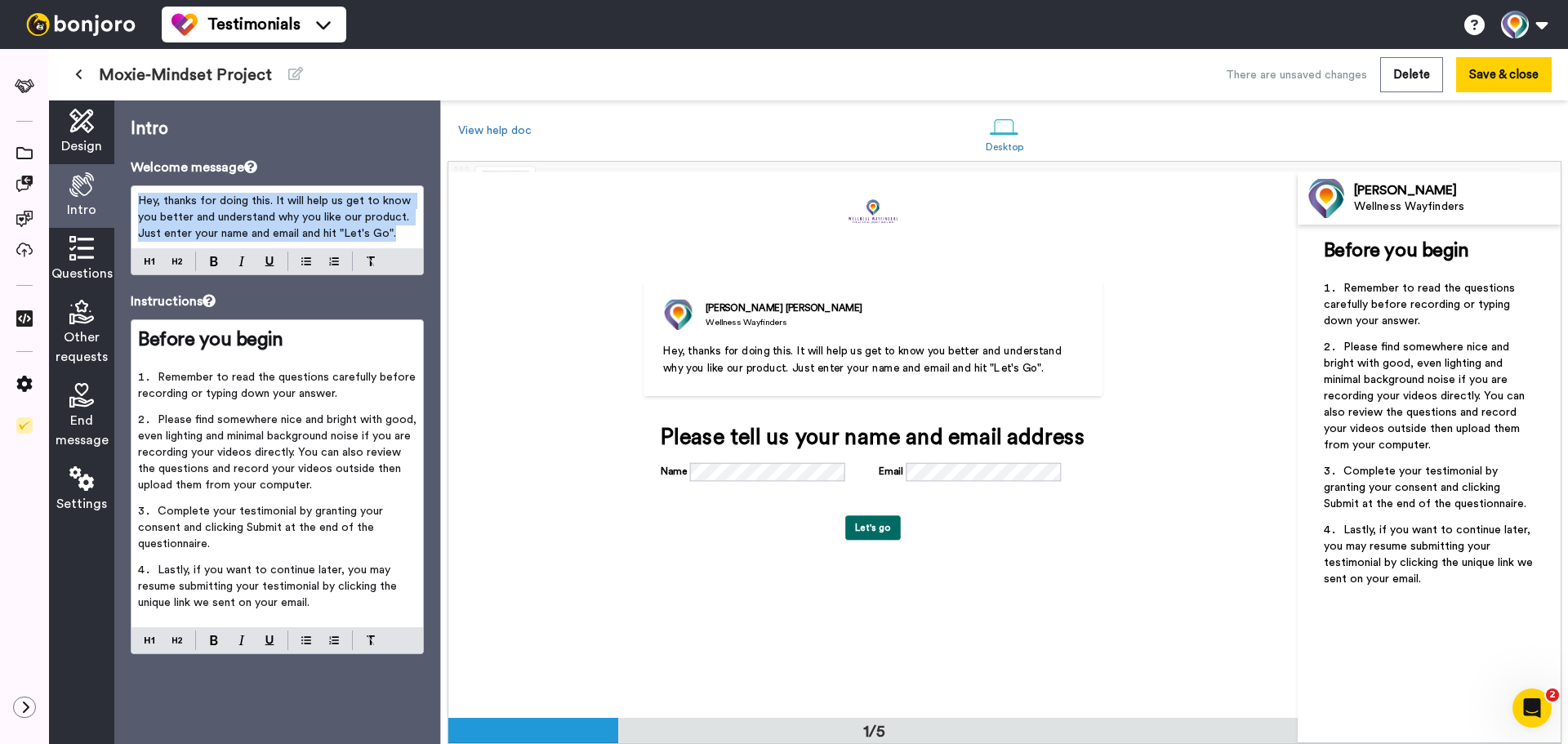
drag, startPoint x: 396, startPoint y: 232, endPoint x: 137, endPoint y: 192, distance: 262.1
click at [137, 192] on div "Hey, thanks for doing this. It will help us get to know you better and understa…" at bounding box center [277, 217] width 292 height 62
paste div
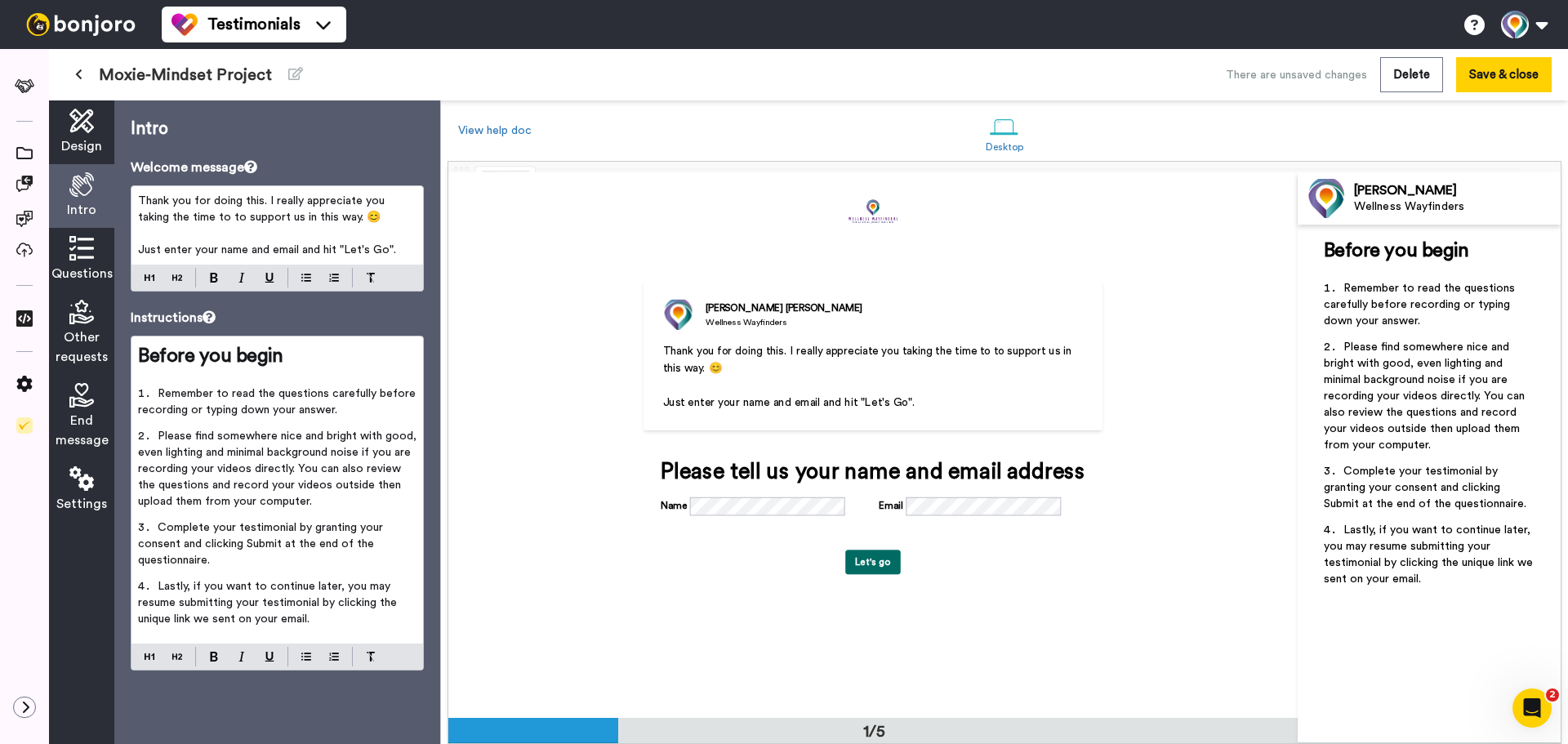
click at [272, 201] on span "Thank you for doing this. I really appreciate you taking the time to to support…" at bounding box center [262, 209] width 250 height 28
click at [85, 258] on icon at bounding box center [82, 248] width 25 height 25
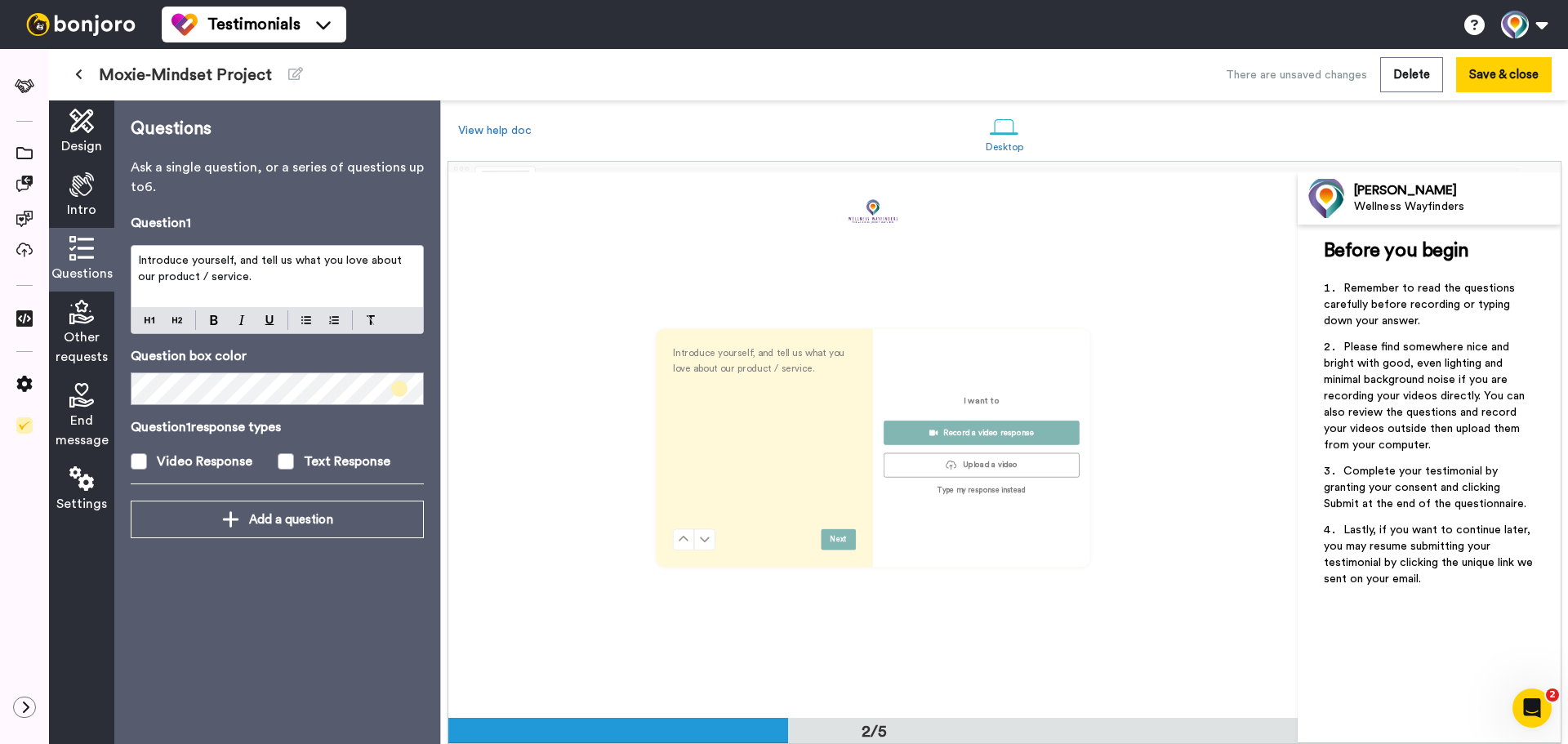
scroll to position [546, 0]
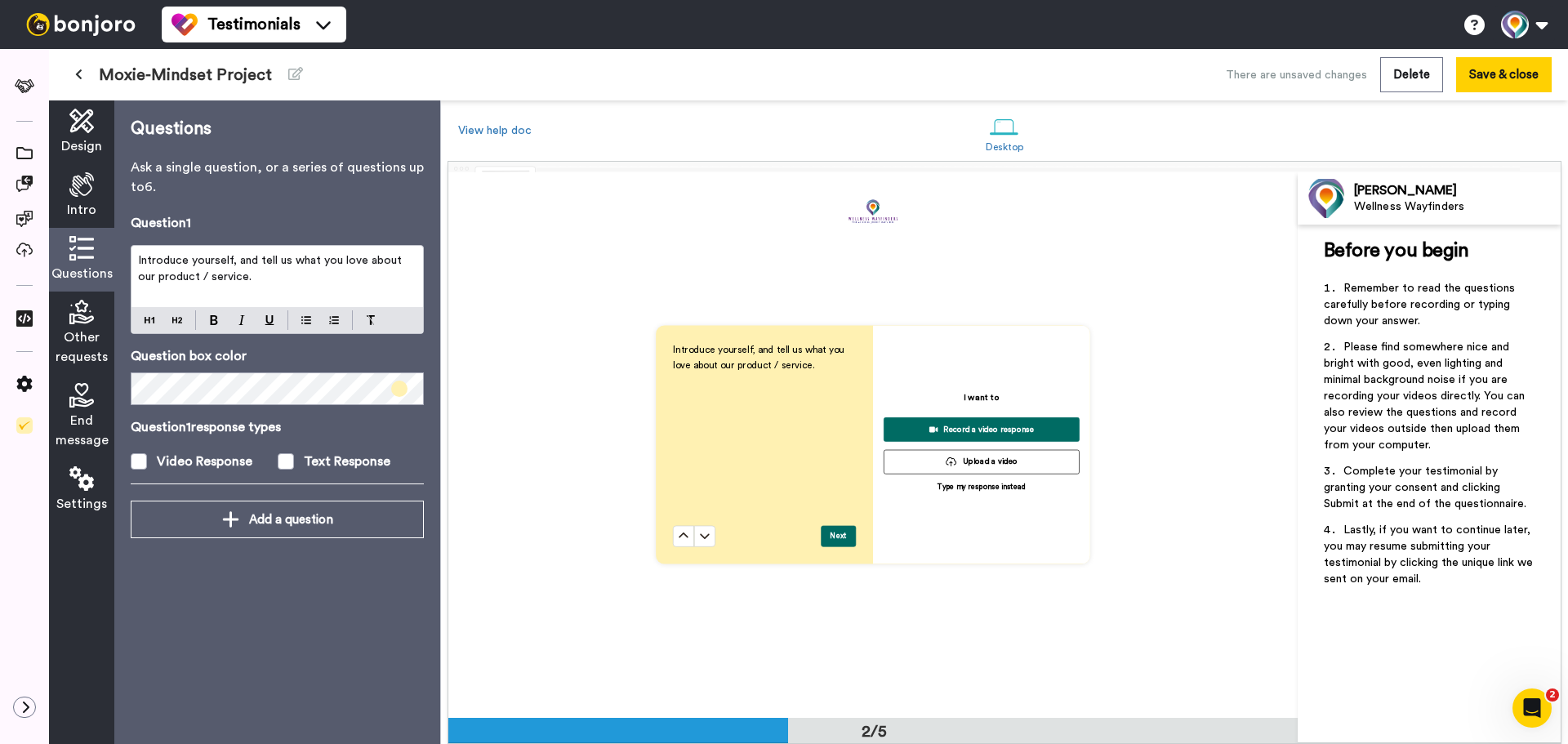
drag, startPoint x: 256, startPoint y: 268, endPoint x: 131, endPoint y: 258, distance: 125.4
click at [123, 260] on div "Questions Ask a single question, or a series of questions up to 6 . Question 1 …" at bounding box center [277, 422] width 325 height 644
drag, startPoint x: 232, startPoint y: 286, endPoint x: 116, endPoint y: 258, distance: 119.3
click at [116, 258] on div "Questions Ask a single question, or a series of questions up to 6 . Question 1 …" at bounding box center [277, 422] width 325 height 644
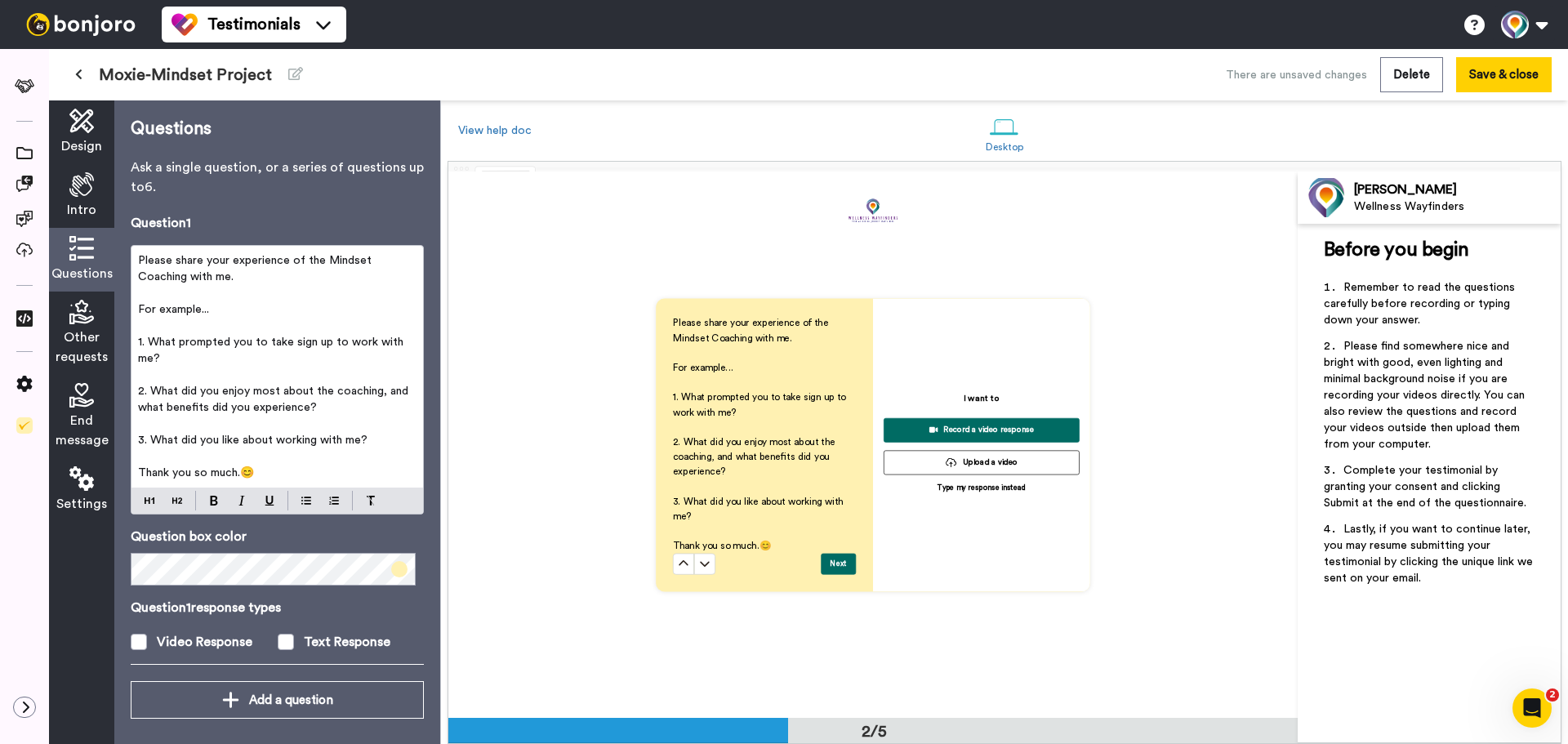
scroll to position [520, 0]
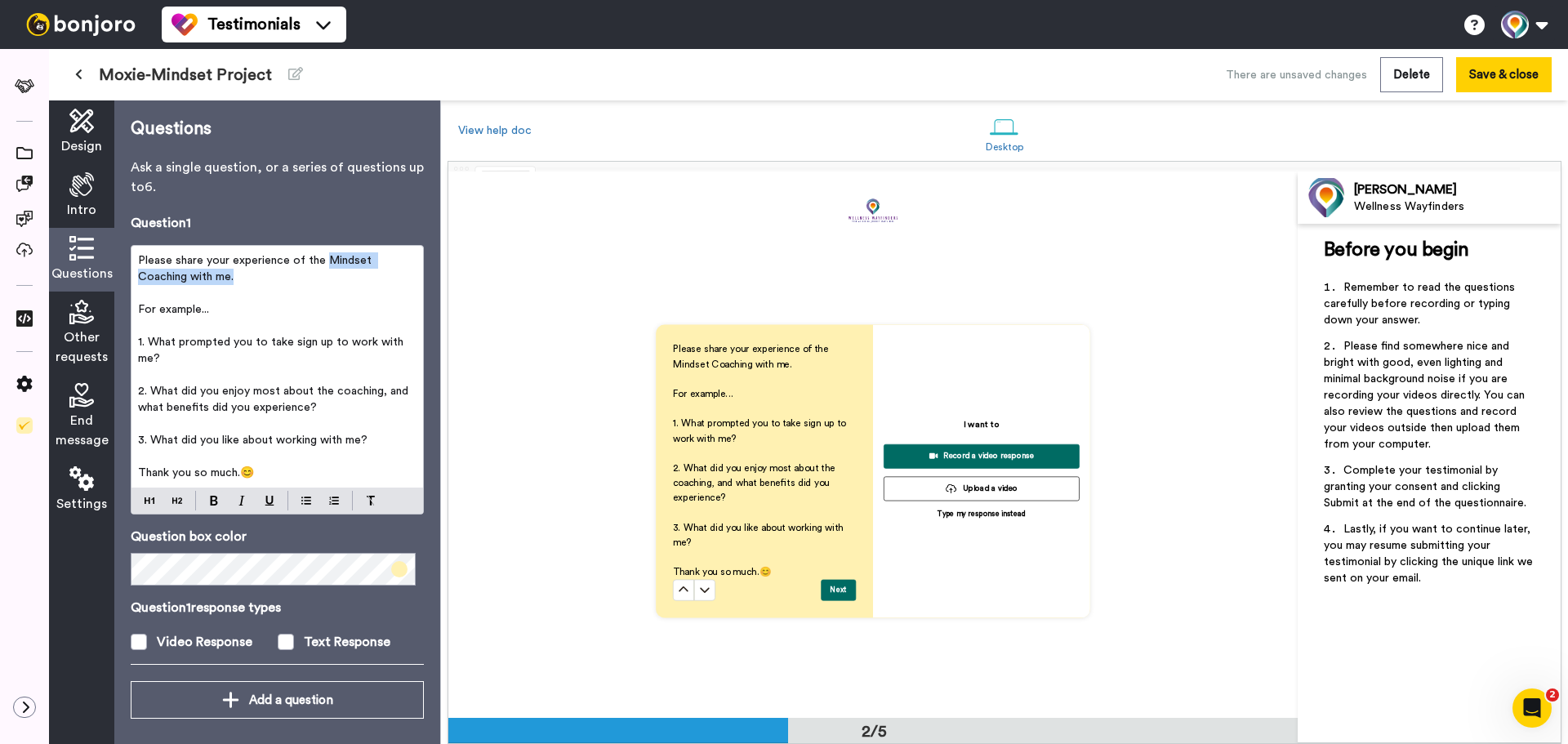
drag, startPoint x: 324, startPoint y: 260, endPoint x: 235, endPoint y: 279, distance: 91.0
click at [235, 279] on span "Please share your experience of the Mindset Coaching with me." at bounding box center [256, 268] width 236 height 28
click at [292, 342] on span "1. What prompted you to take sign up to work with me?" at bounding box center [272, 349] width 268 height 28
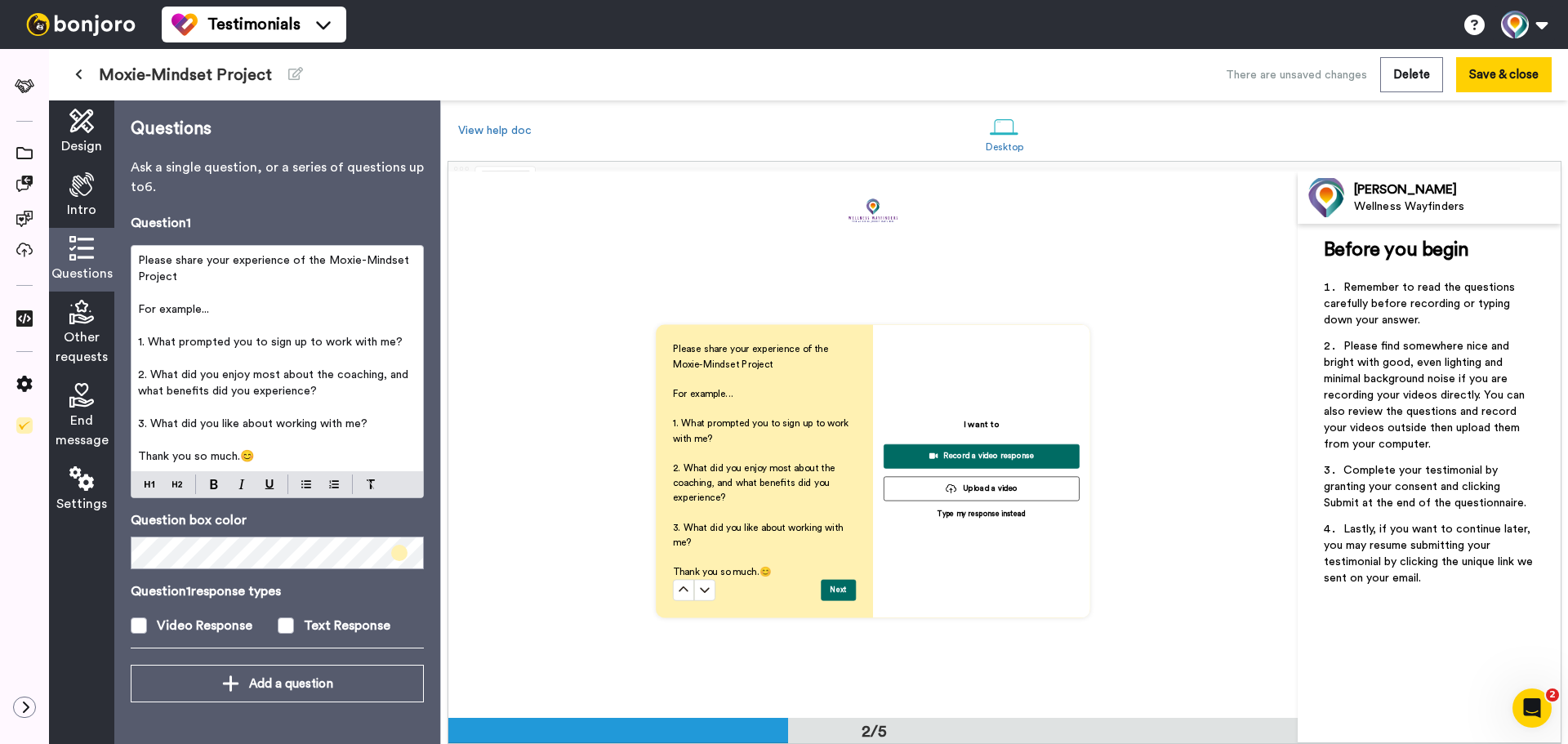
click at [391, 346] on span "1. What prompted you to sign up to work with me?" at bounding box center [270, 341] width 265 height 12
drag, startPoint x: 378, startPoint y: 376, endPoint x: 336, endPoint y: 380, distance: 42.2
click at [336, 380] on span "2. What did you enjoy most about the coaching, and what benefits did you experi…" at bounding box center [275, 382] width 274 height 28
click at [357, 426] on span "3. What did you like about working with me?" at bounding box center [252, 423] width 229 height 12
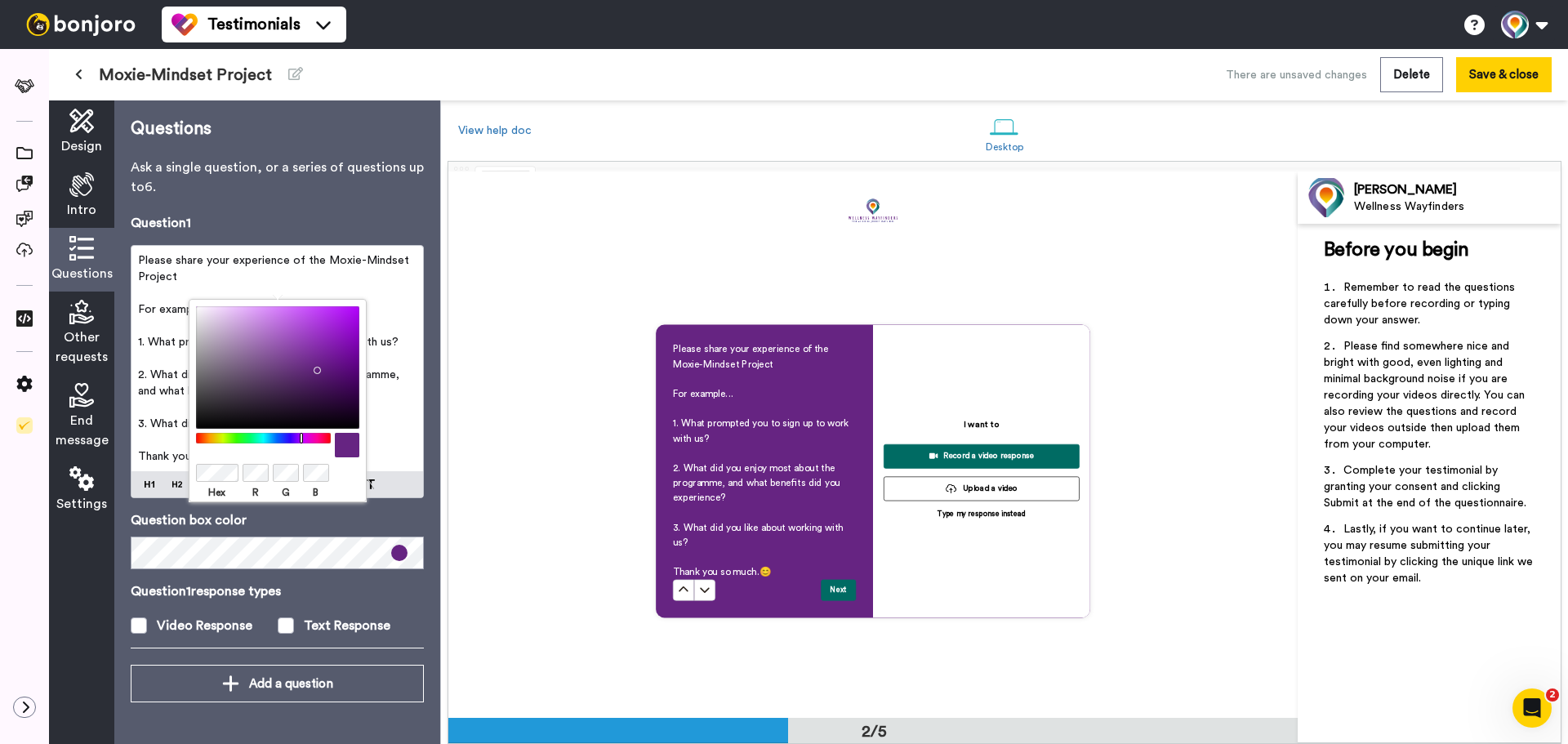
click at [76, 319] on icon at bounding box center [82, 312] width 25 height 25
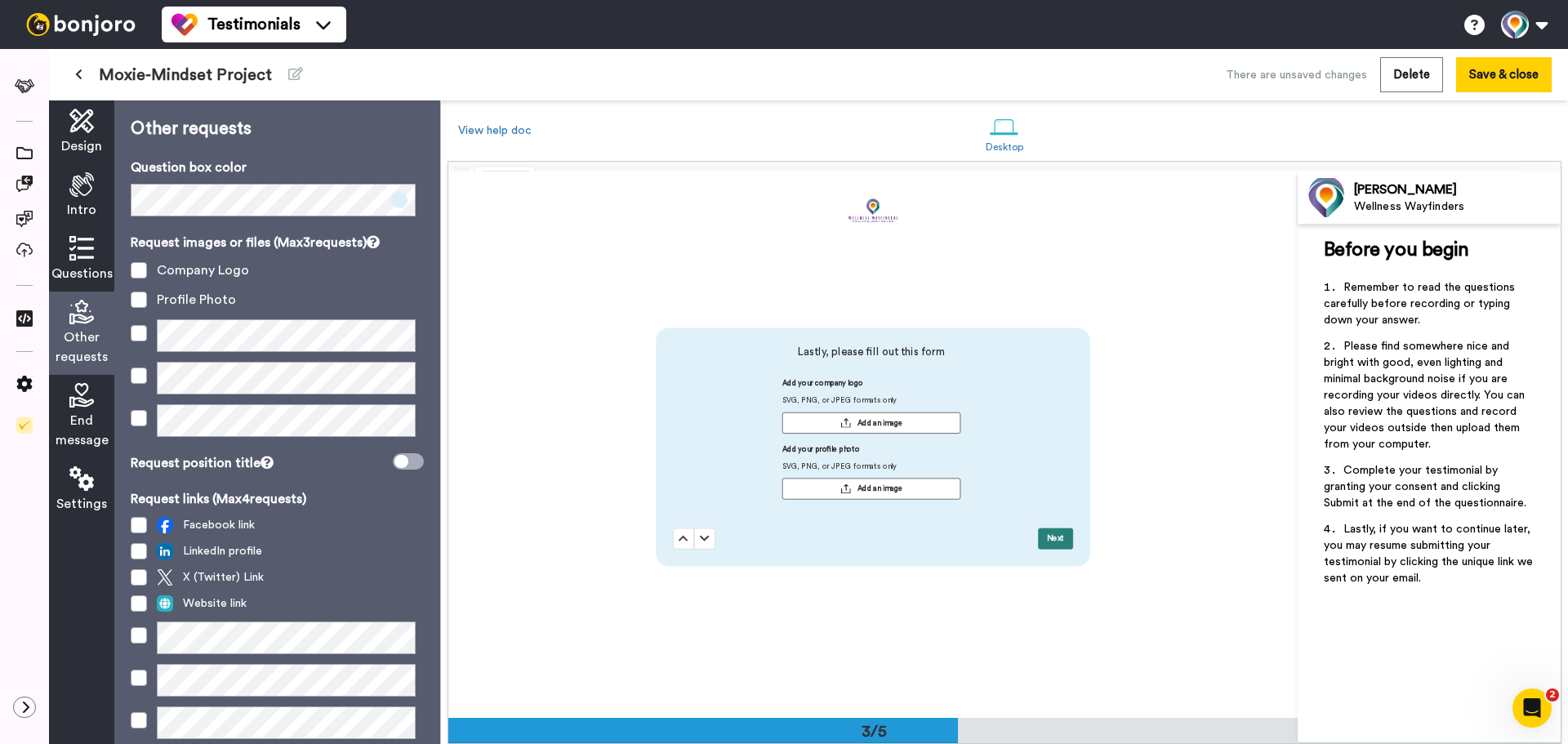
scroll to position [1093, 0]
click at [89, 394] on icon at bounding box center [82, 396] width 25 height 25
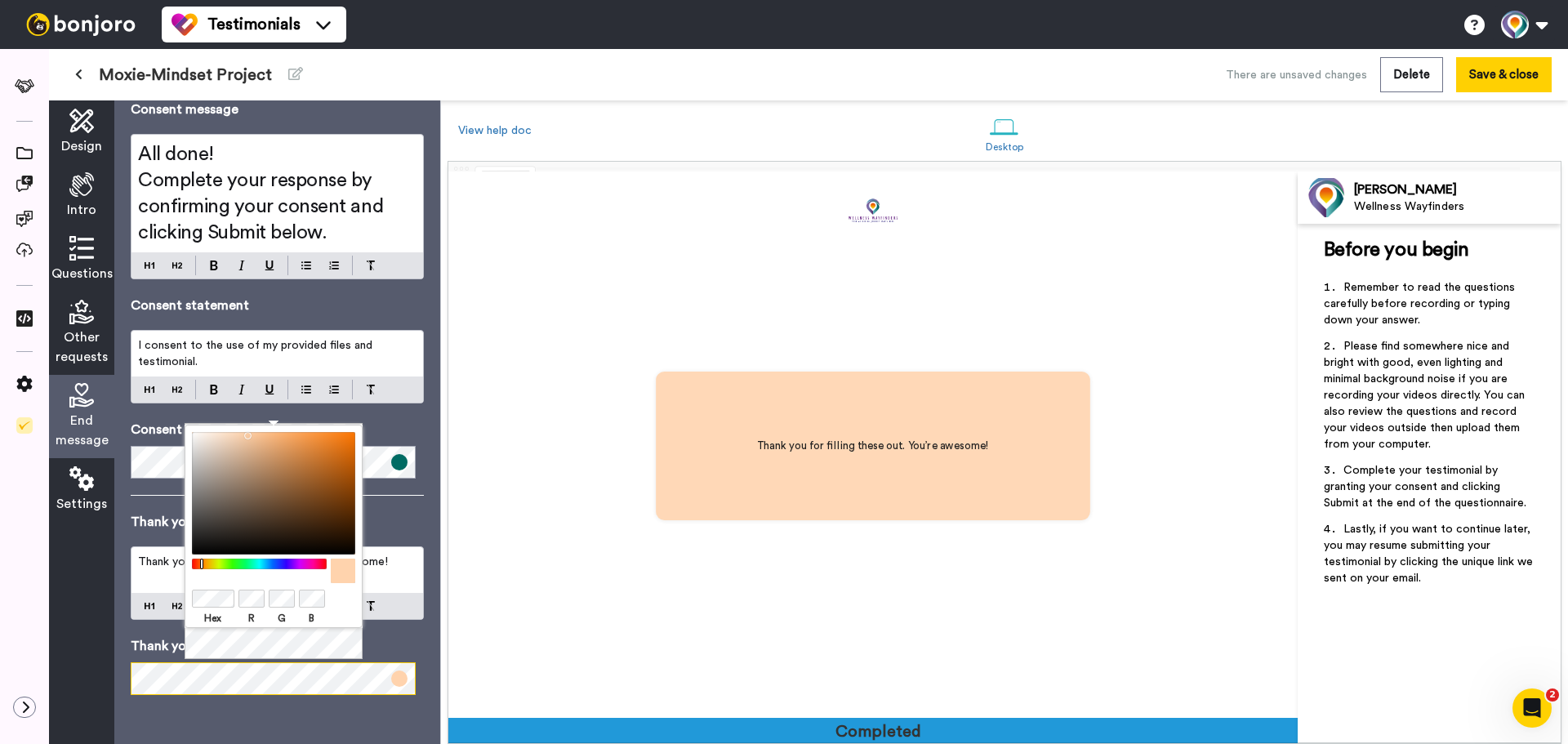
scroll to position [2186, 0]
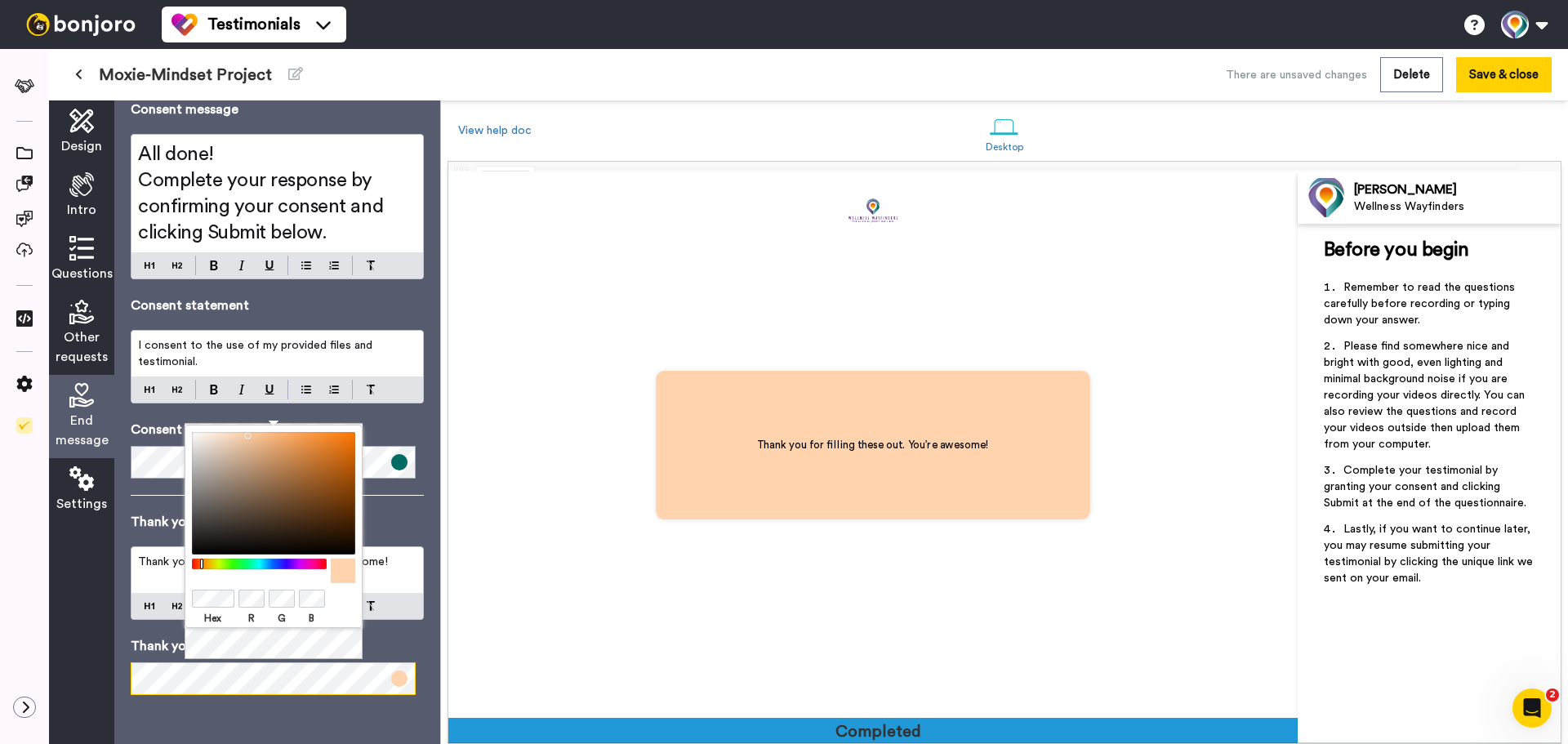
click at [92, 676] on div "Design Intro Questions Other requests End message Settings End message Consent …" at bounding box center [244, 422] width 391 height 644
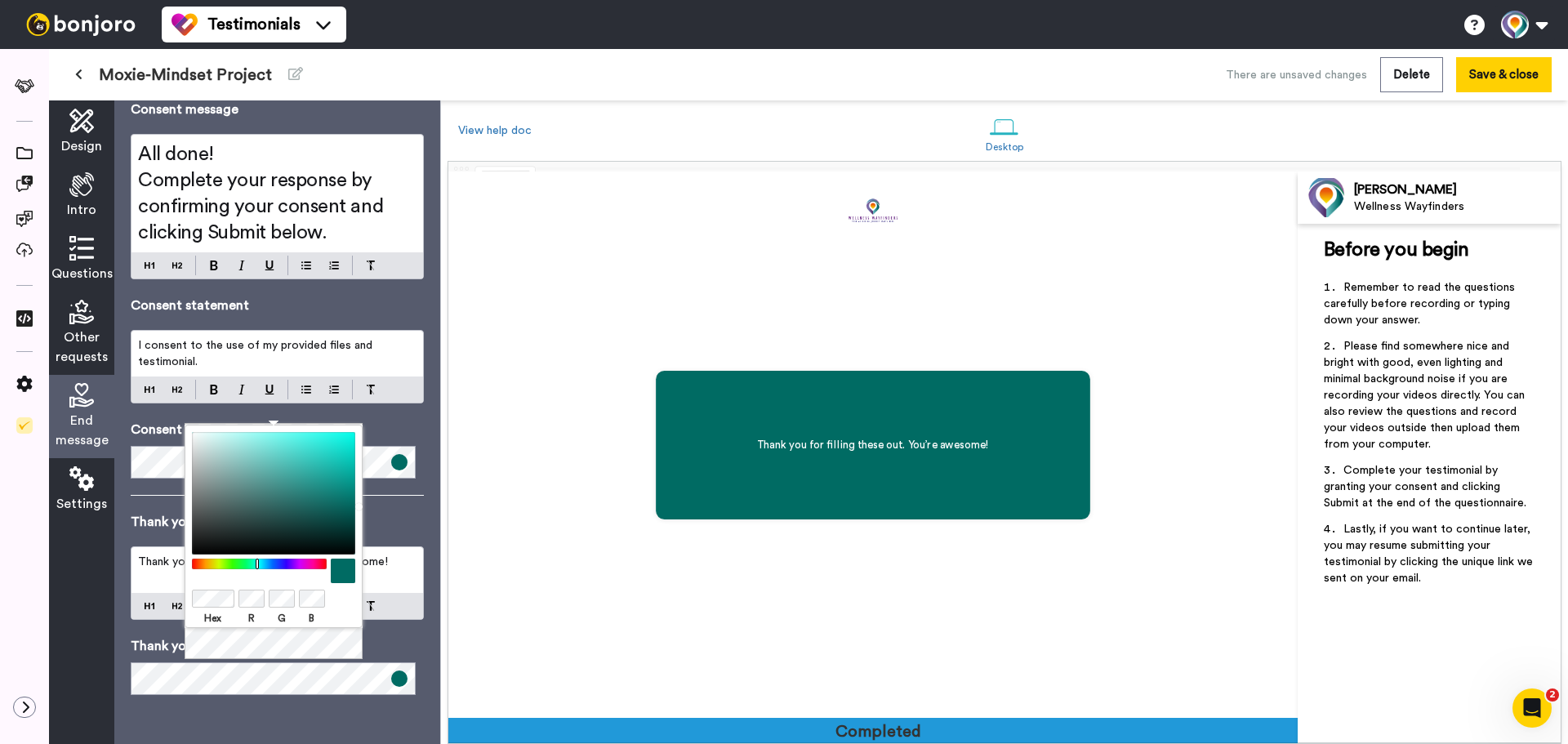
click at [329, 729] on div "End message Consent message All done! Complete your response by confirming your…" at bounding box center [277, 422] width 325 height 644
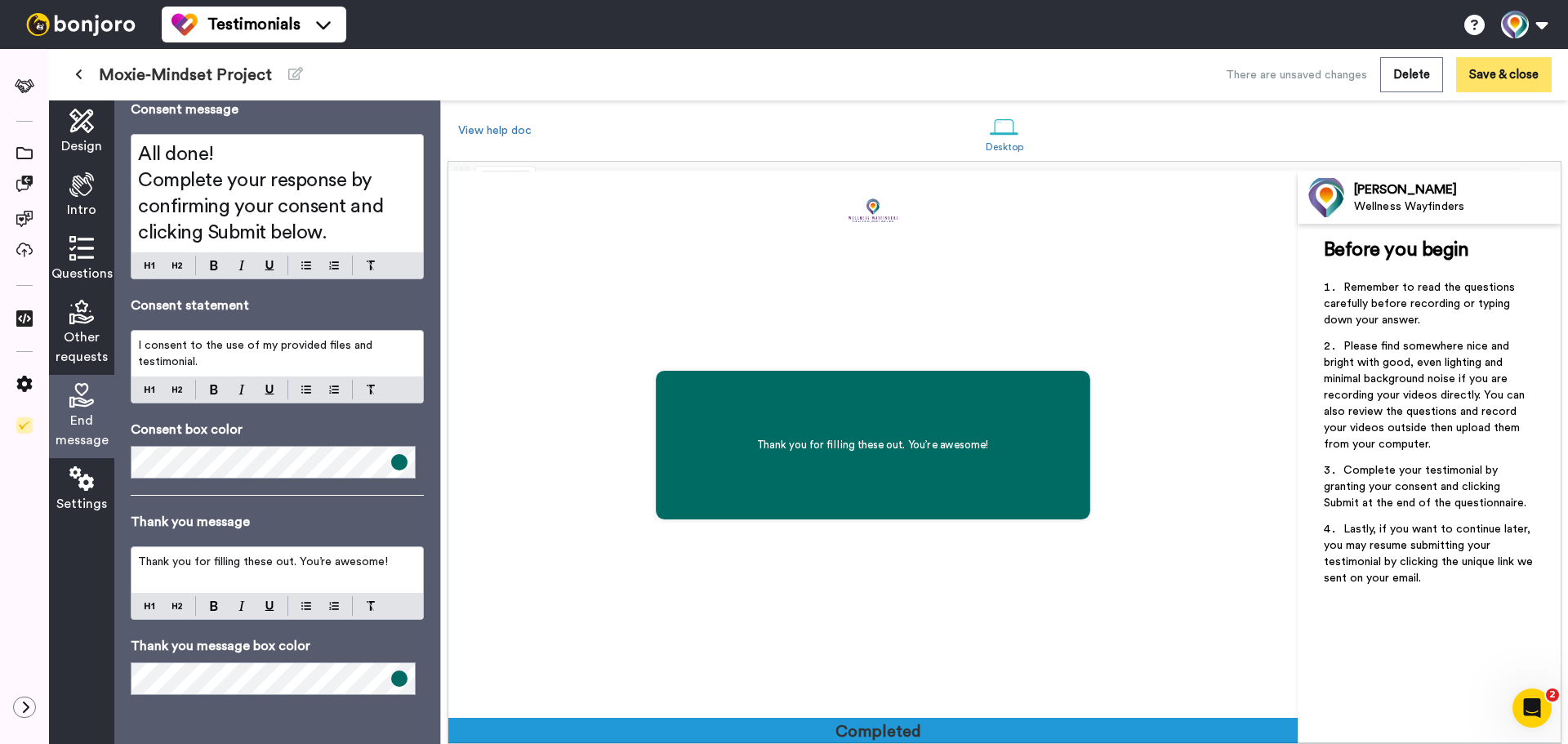
click at [1493, 72] on button "Save & close" at bounding box center [1503, 74] width 95 height 35
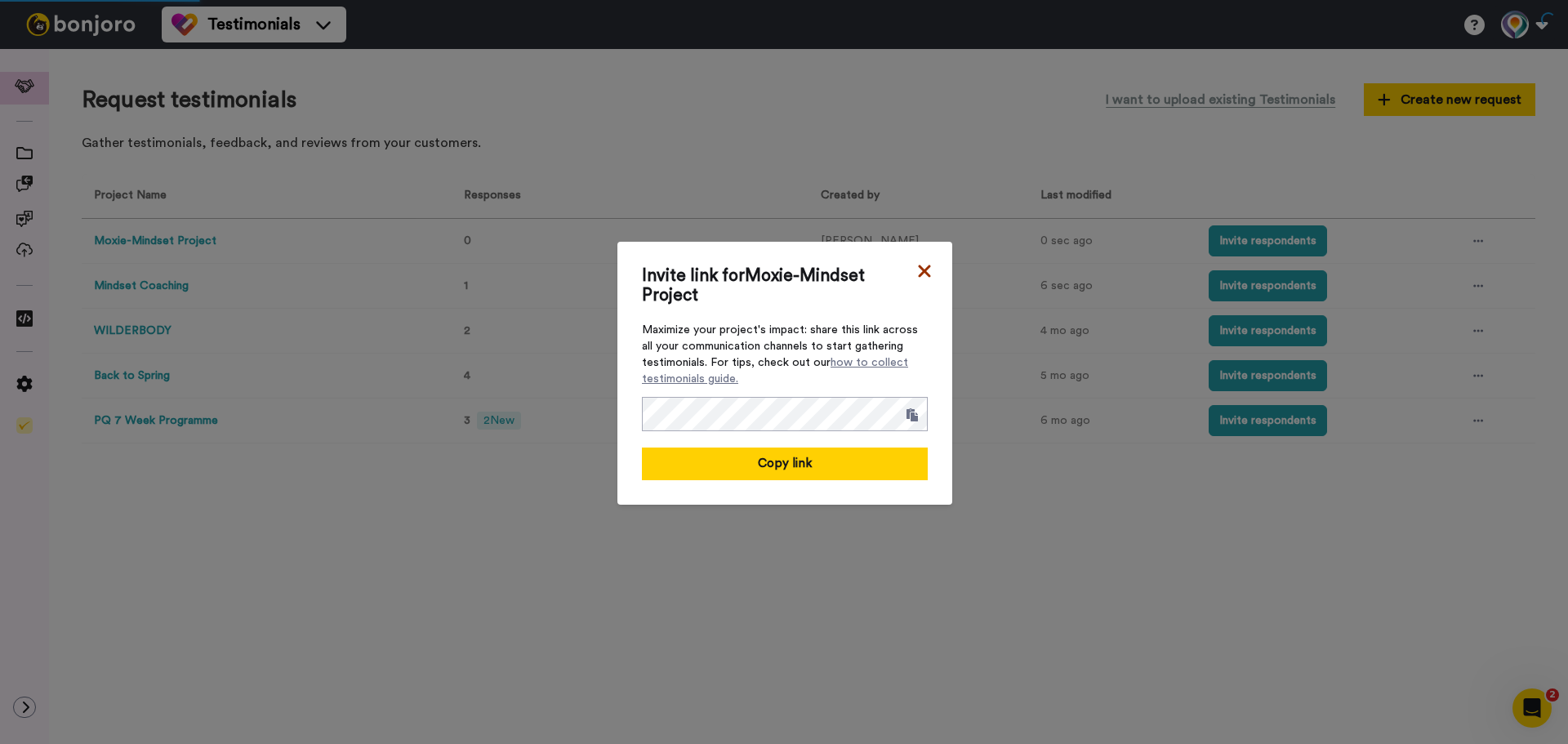
click at [921, 271] on icon at bounding box center [924, 271] width 16 height 20
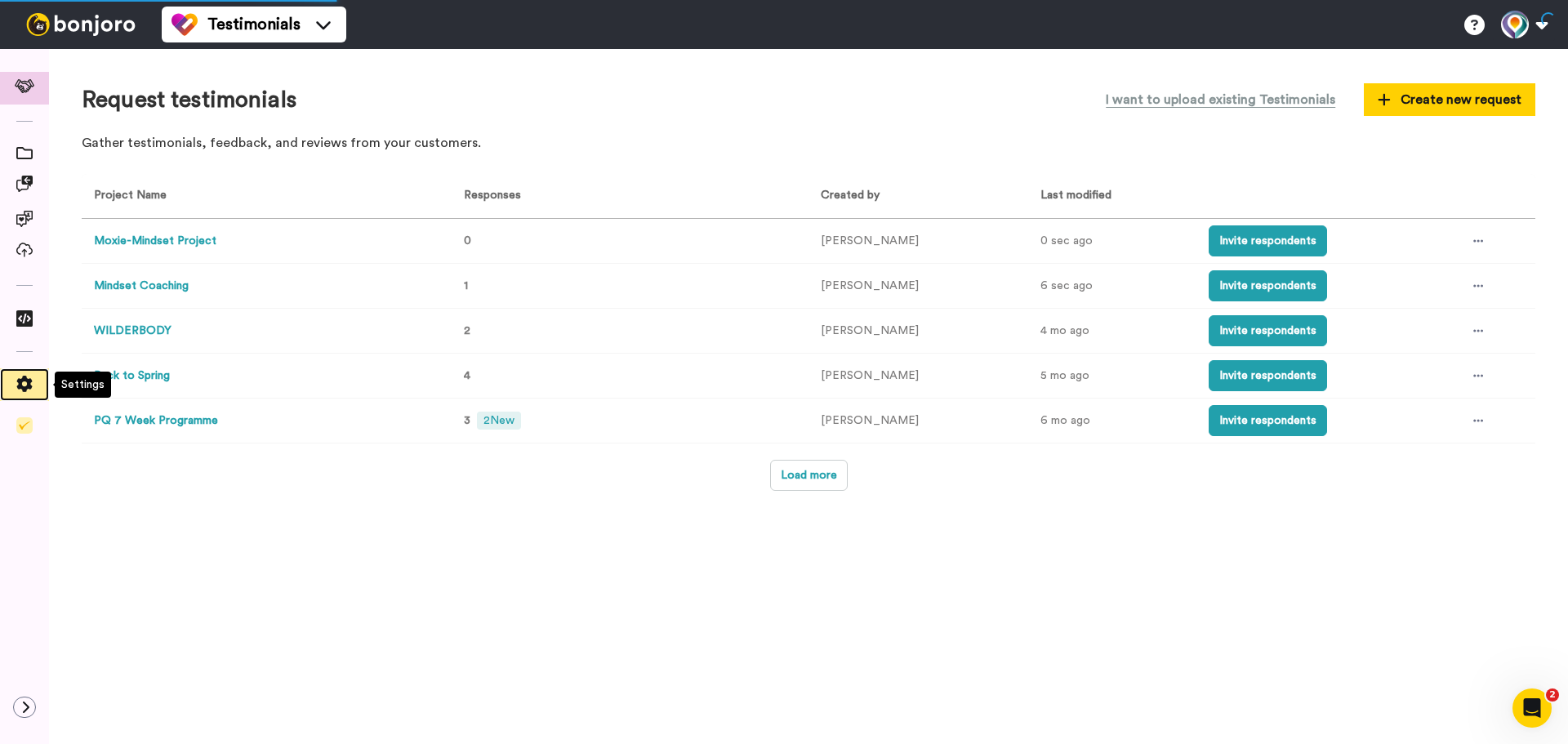
click at [15, 379] on span at bounding box center [24, 384] width 49 height 16
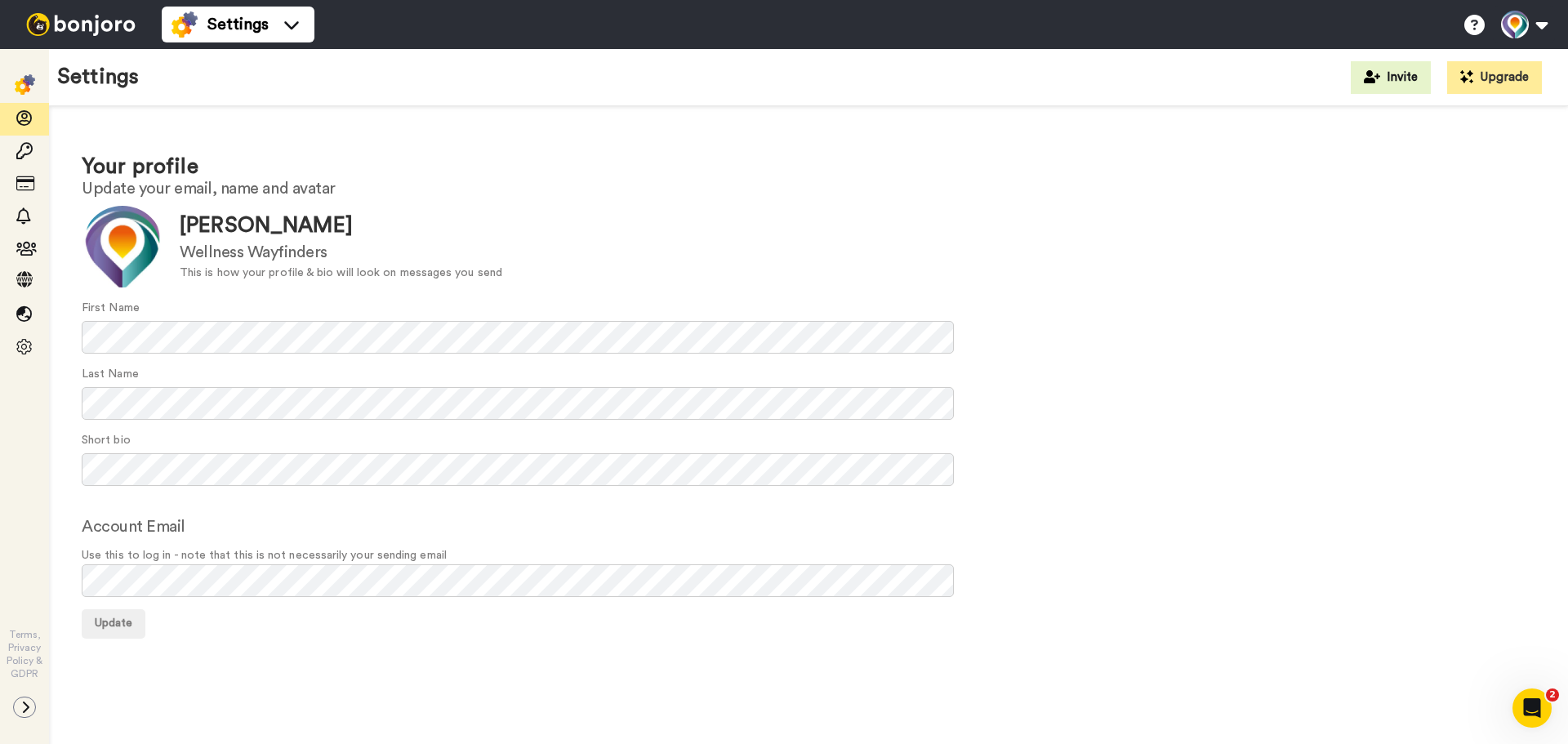
click at [429, 681] on div "Your profile Update your email, name and avatar Update Rachel Franke Wellness W…" at bounding box center [808, 394] width 1518 height 577
click at [125, 616] on button "Update" at bounding box center [114, 623] width 64 height 29
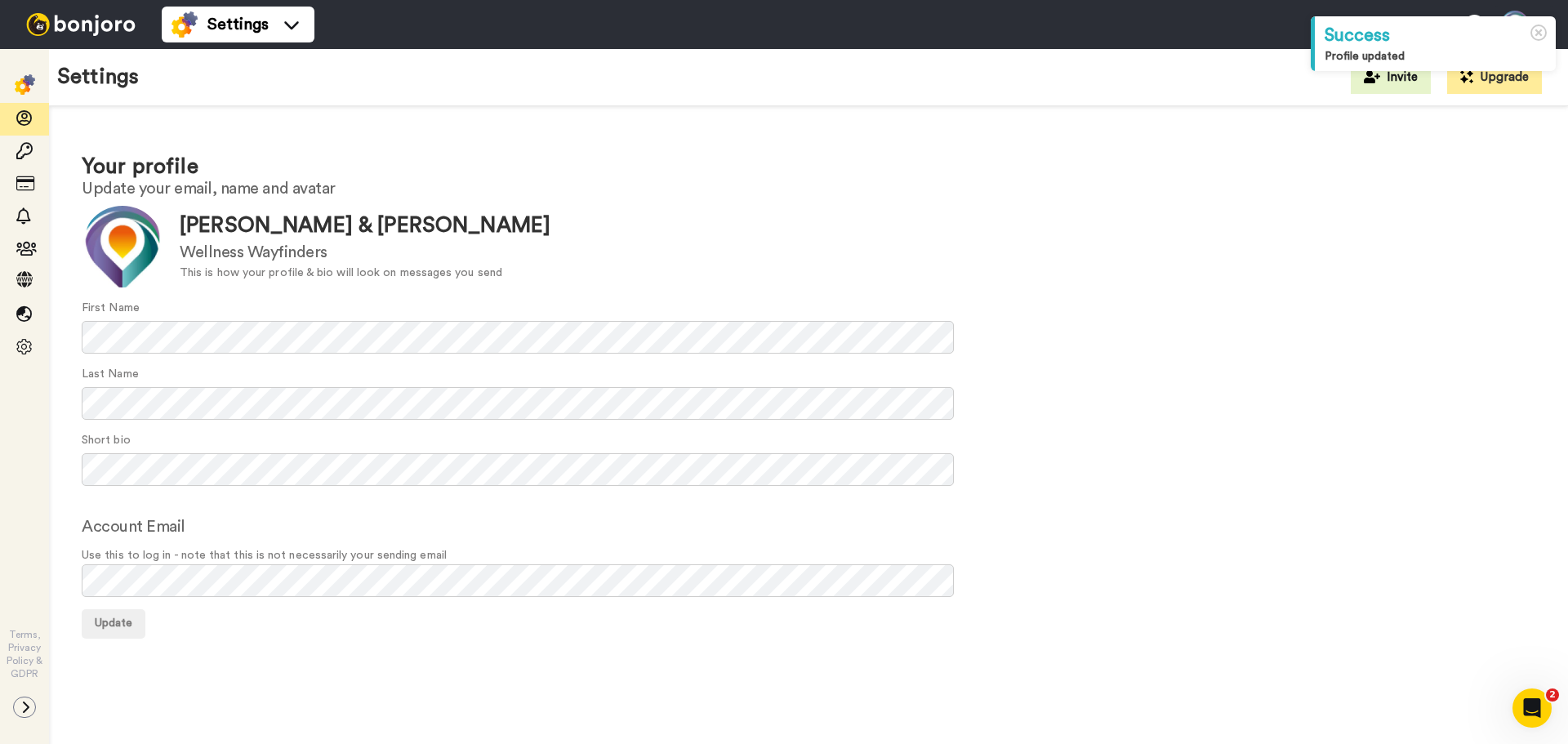
click at [1147, 438] on div "Short bio" at bounding box center [808, 459] width 1453 height 54
click at [65, 24] on img at bounding box center [81, 25] width 123 height 23
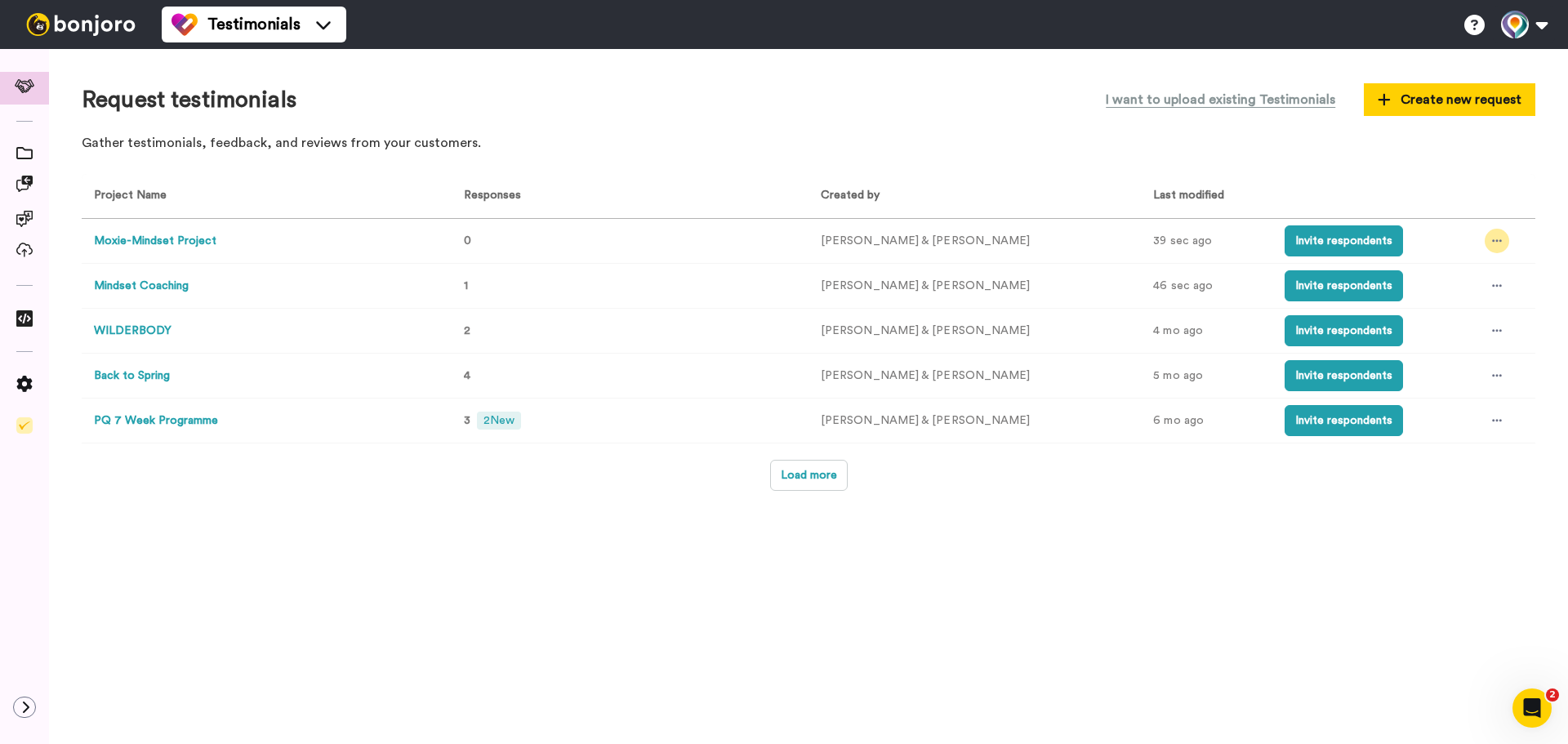
click at [1484, 241] on div at bounding box center [1497, 241] width 25 height 25
click at [1287, 244] on button "Invite respondents" at bounding box center [1343, 241] width 118 height 31
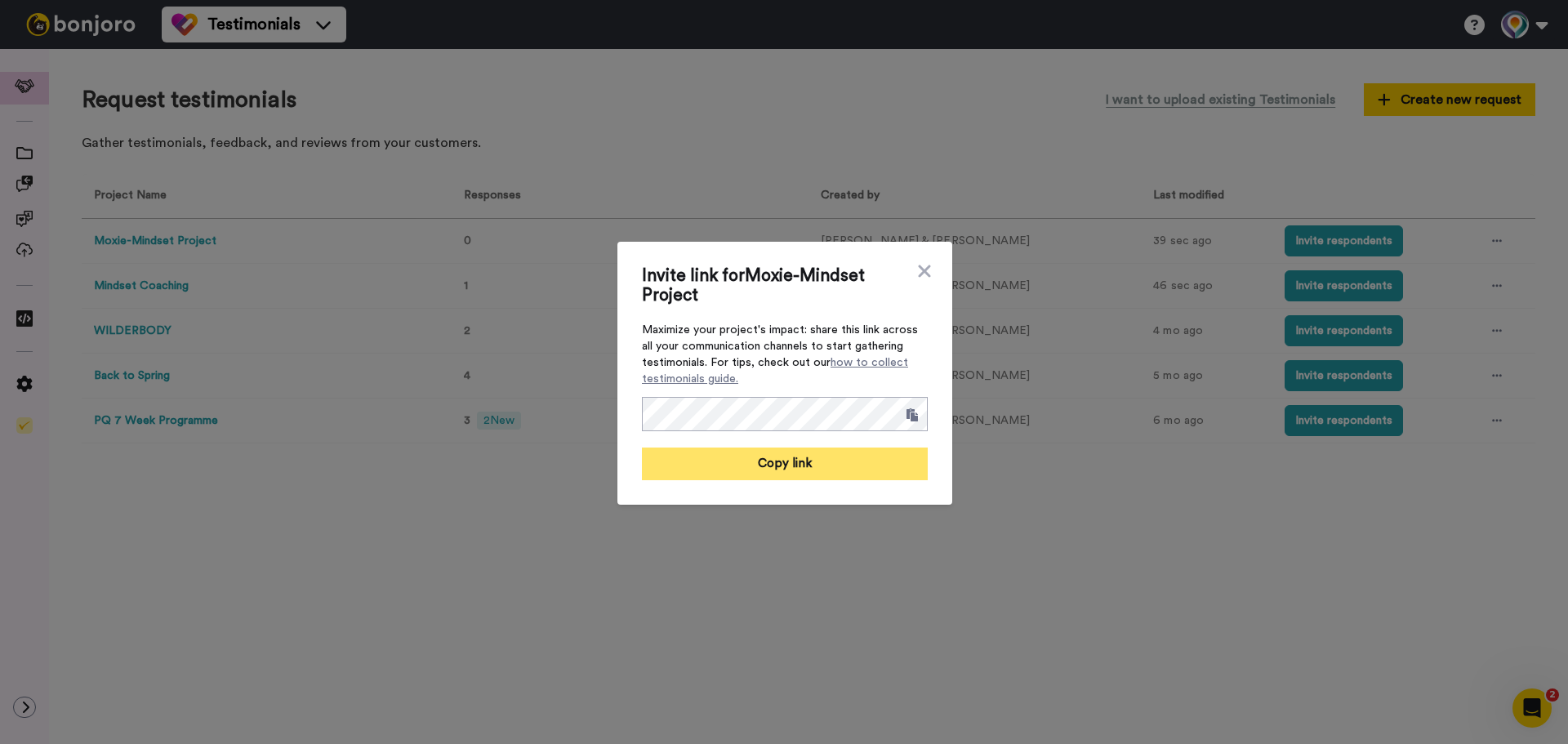
click at [847, 470] on button "Copy link" at bounding box center [784, 463] width 285 height 33
